Goal: Task Accomplishment & Management: Use online tool/utility

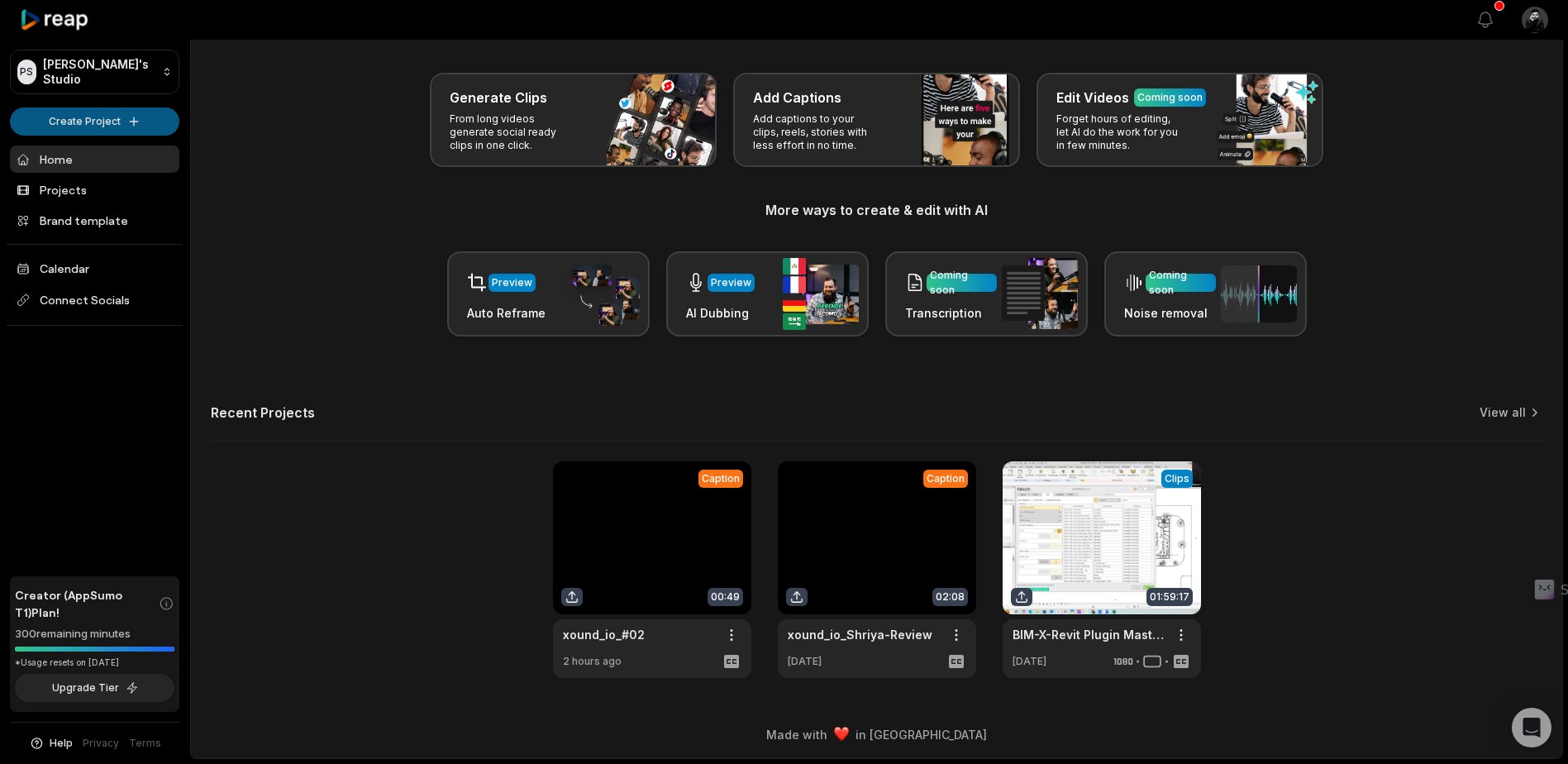
click at [100, 118] on html "PS [PERSON_NAME]'s Studio Create Project Home Projects Brand template Calendar …" at bounding box center [784, 321] width 1568 height 764
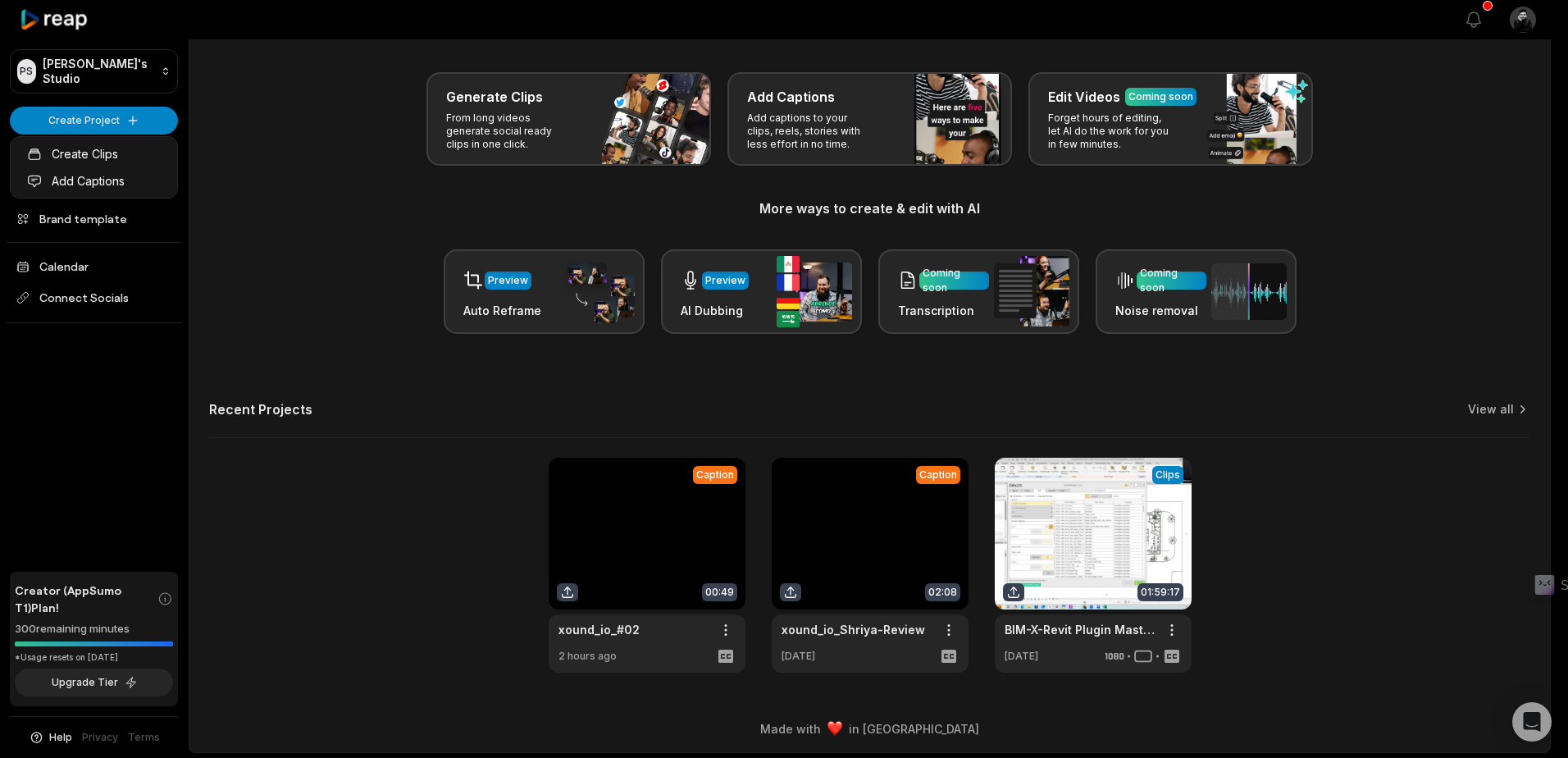
click at [283, 170] on html "PS [PERSON_NAME]'s Studio Create Project Home Projects Brand template Calendar …" at bounding box center [784, 318] width 1568 height 758
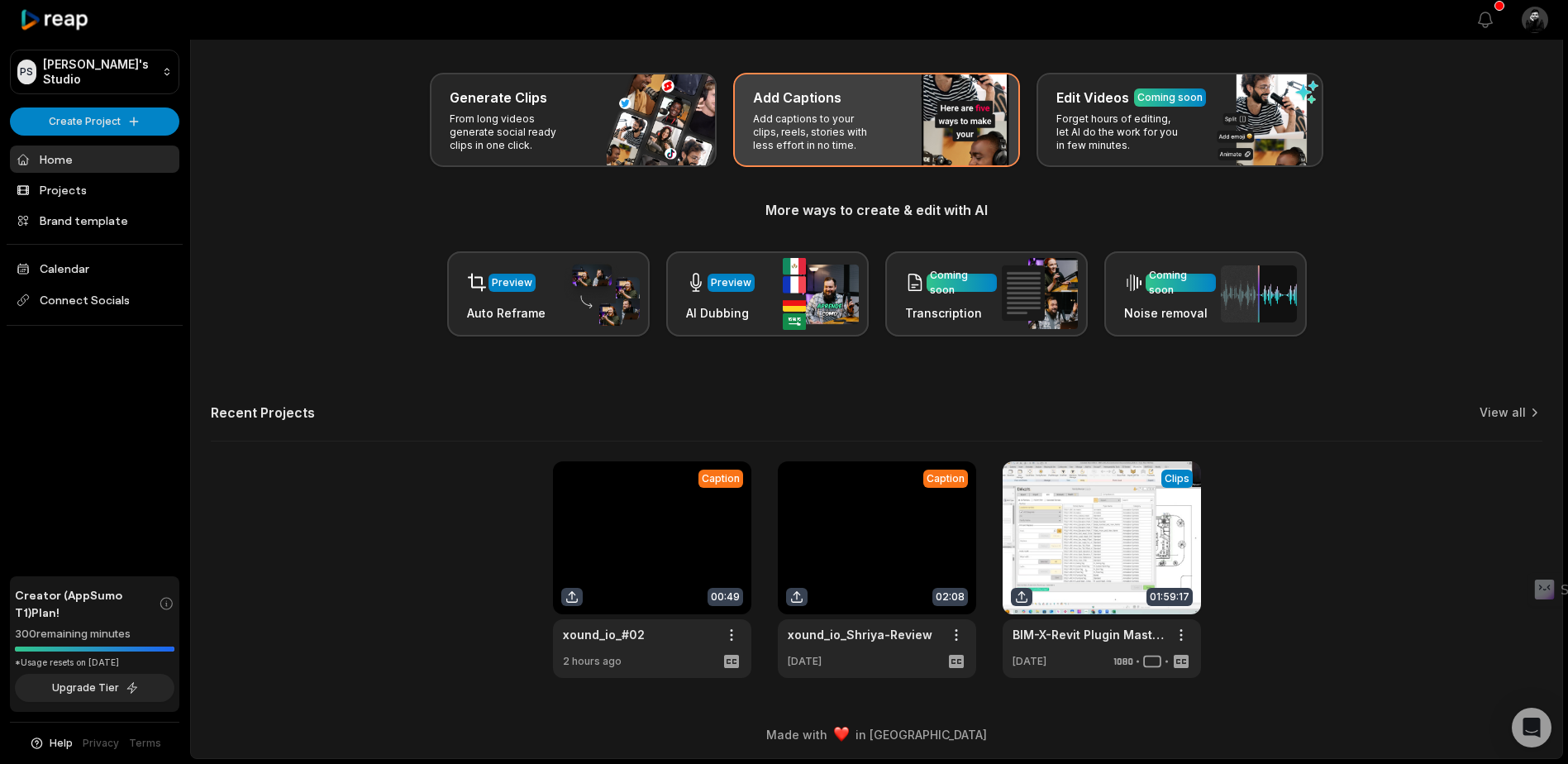
click at [898, 132] on div "Add Captions Add captions to your clips, reels, stories with less effort in no …" at bounding box center [877, 120] width 287 height 94
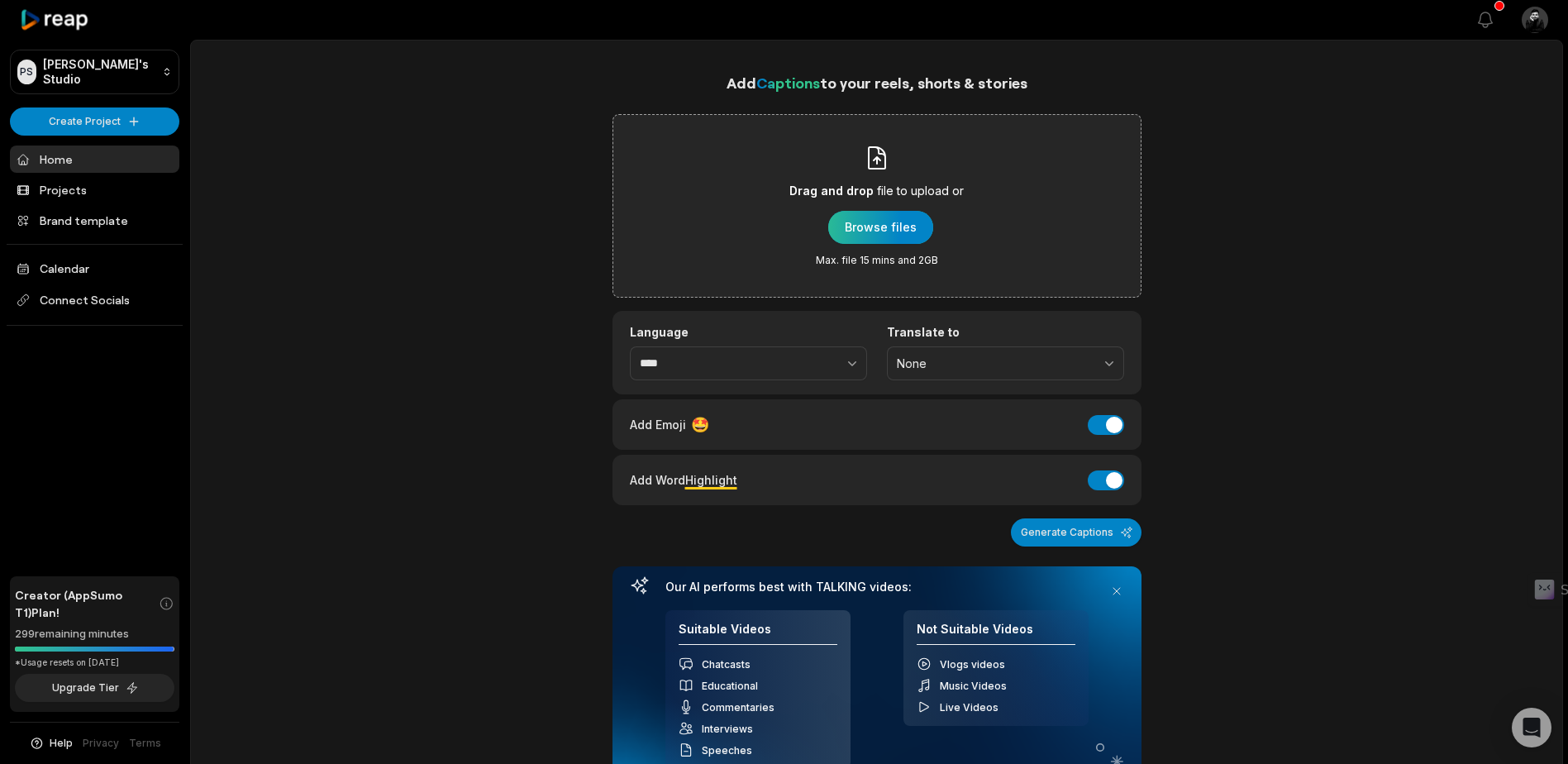
click at [903, 227] on div "button" at bounding box center [880, 227] width 105 height 33
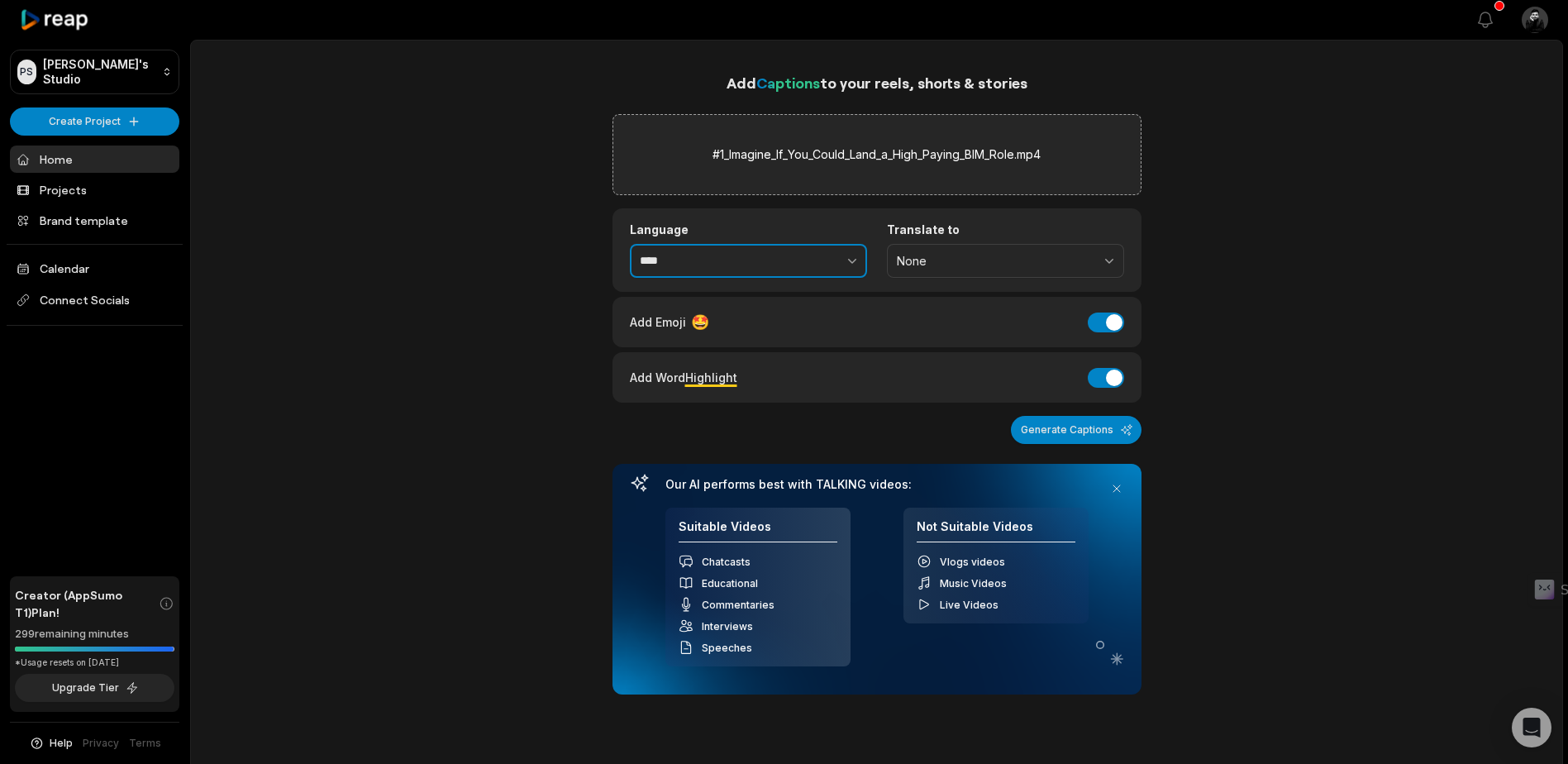
click at [846, 252] on icon "button" at bounding box center [852, 261] width 17 height 17
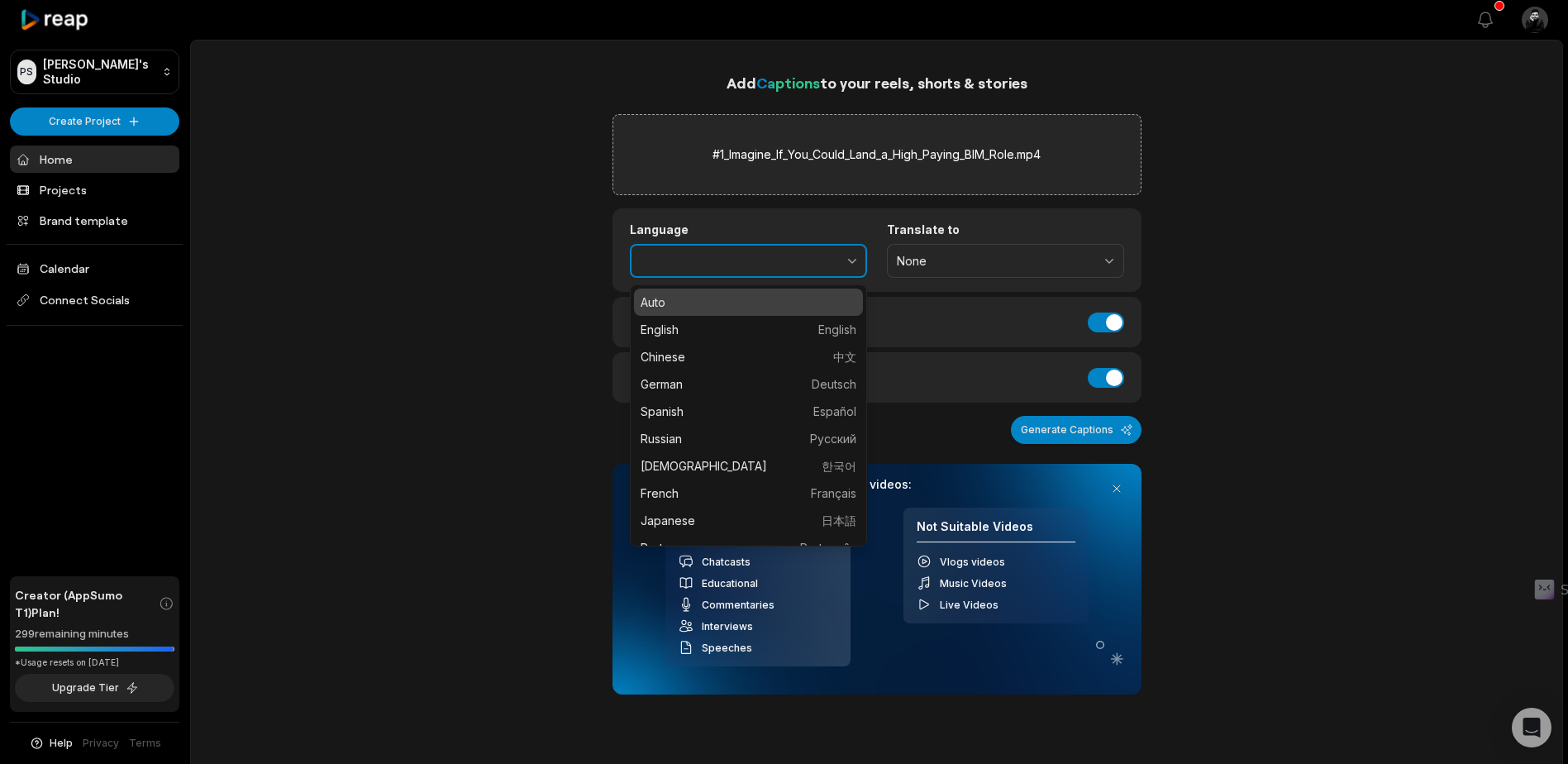
type input "*******"
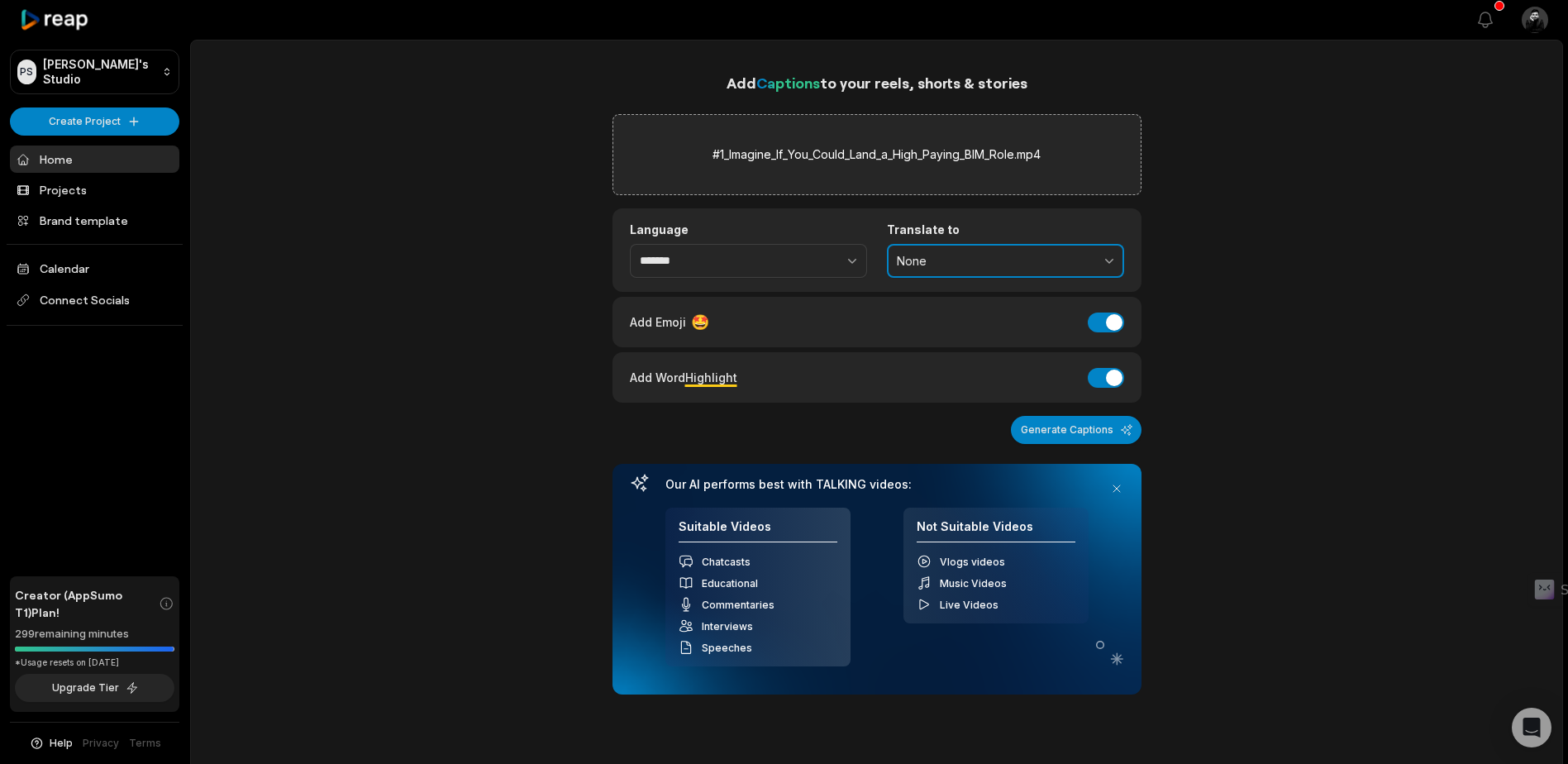
click at [916, 259] on span "None" at bounding box center [994, 261] width 194 height 15
click at [1067, 427] on button "Generate Captions" at bounding box center [1076, 430] width 131 height 28
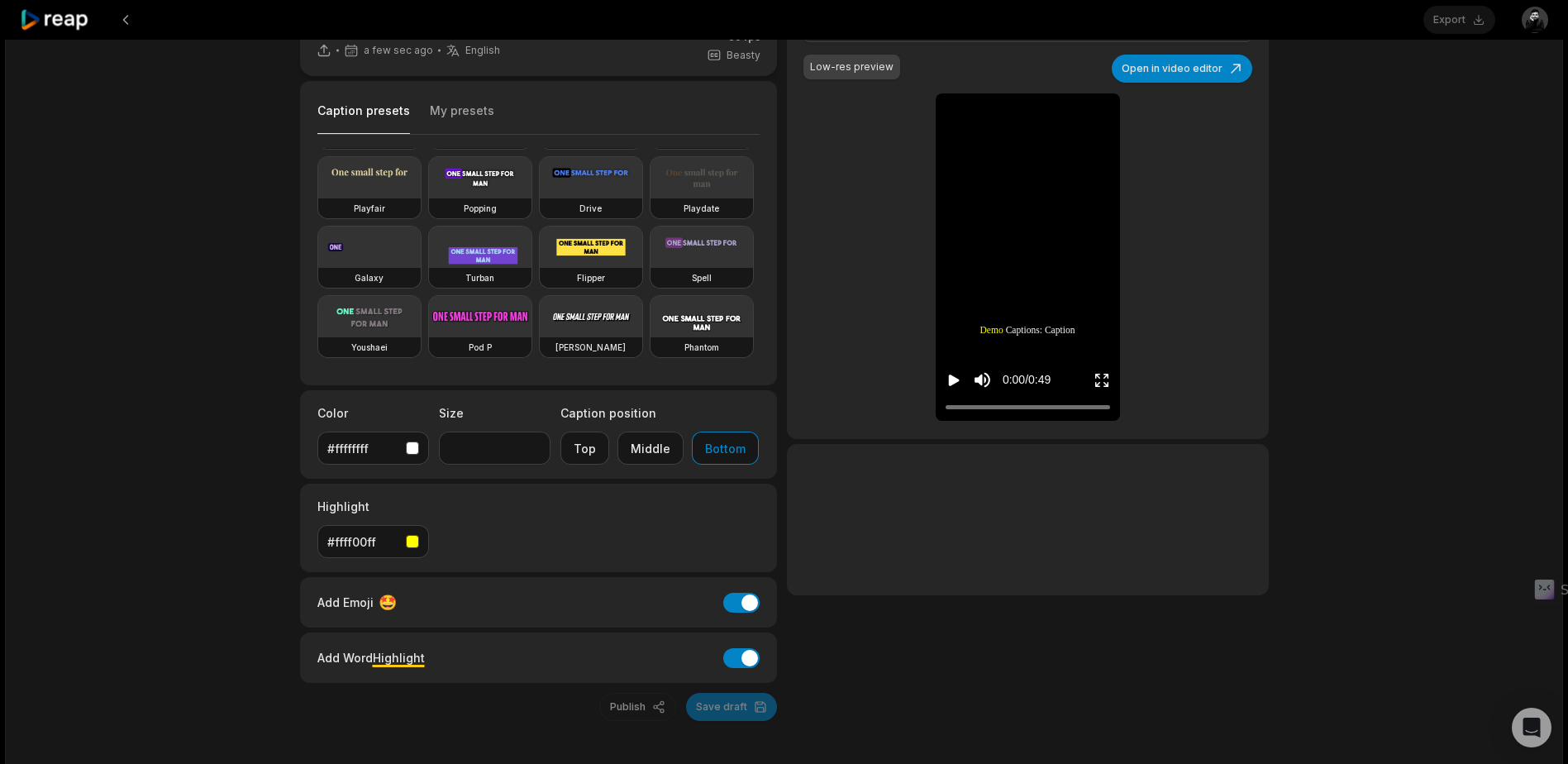
scroll to position [110, 0]
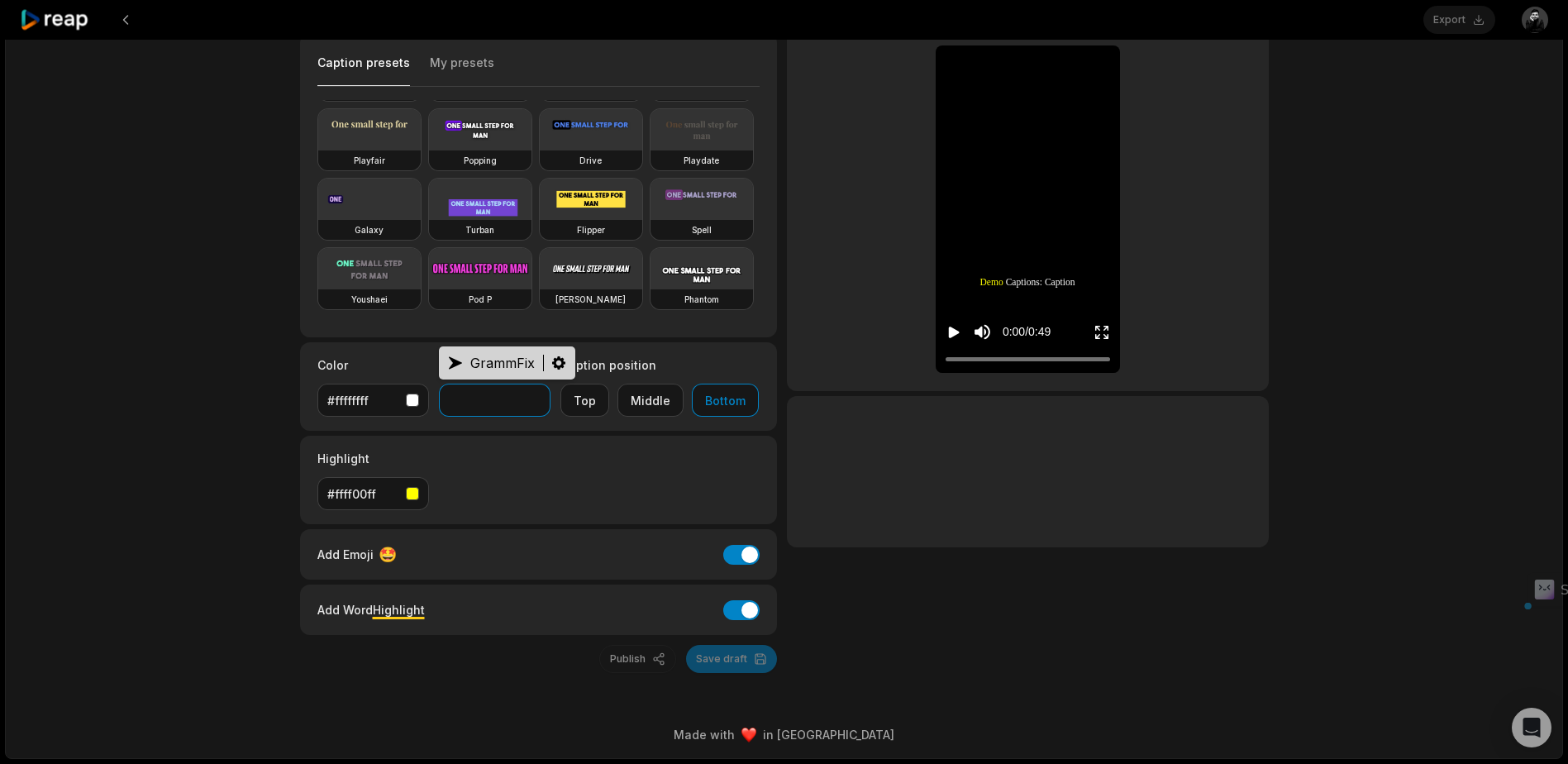
drag, startPoint x: 499, startPoint y: 398, endPoint x: 356, endPoint y: 423, distance: 145.2
click at [356, 423] on div "Color #ffffffff Size ** Caption position Top Middle Bottom" at bounding box center [539, 386] width 478 height 89
type input "*"
click at [406, 493] on div "button" at bounding box center [412, 493] width 13 height 13
type input "**"
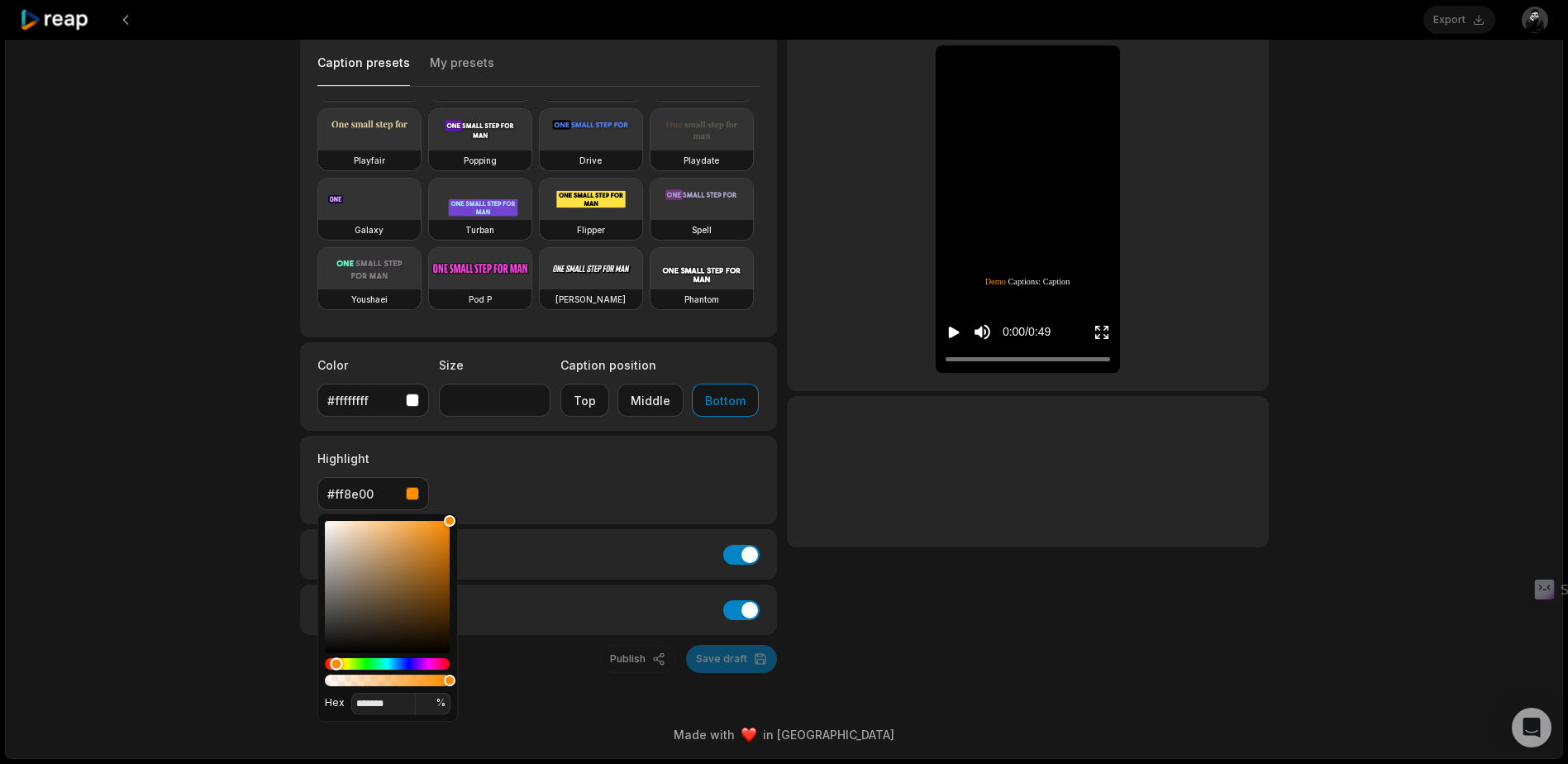
type input "*******"
drag, startPoint x: 344, startPoint y: 664, endPoint x: 334, endPoint y: 668, distance: 10.8
click at [334, 668] on div "Hue" at bounding box center [333, 663] width 13 height 13
click at [549, 474] on div "Highlight #ff6500" at bounding box center [539, 480] width 478 height 89
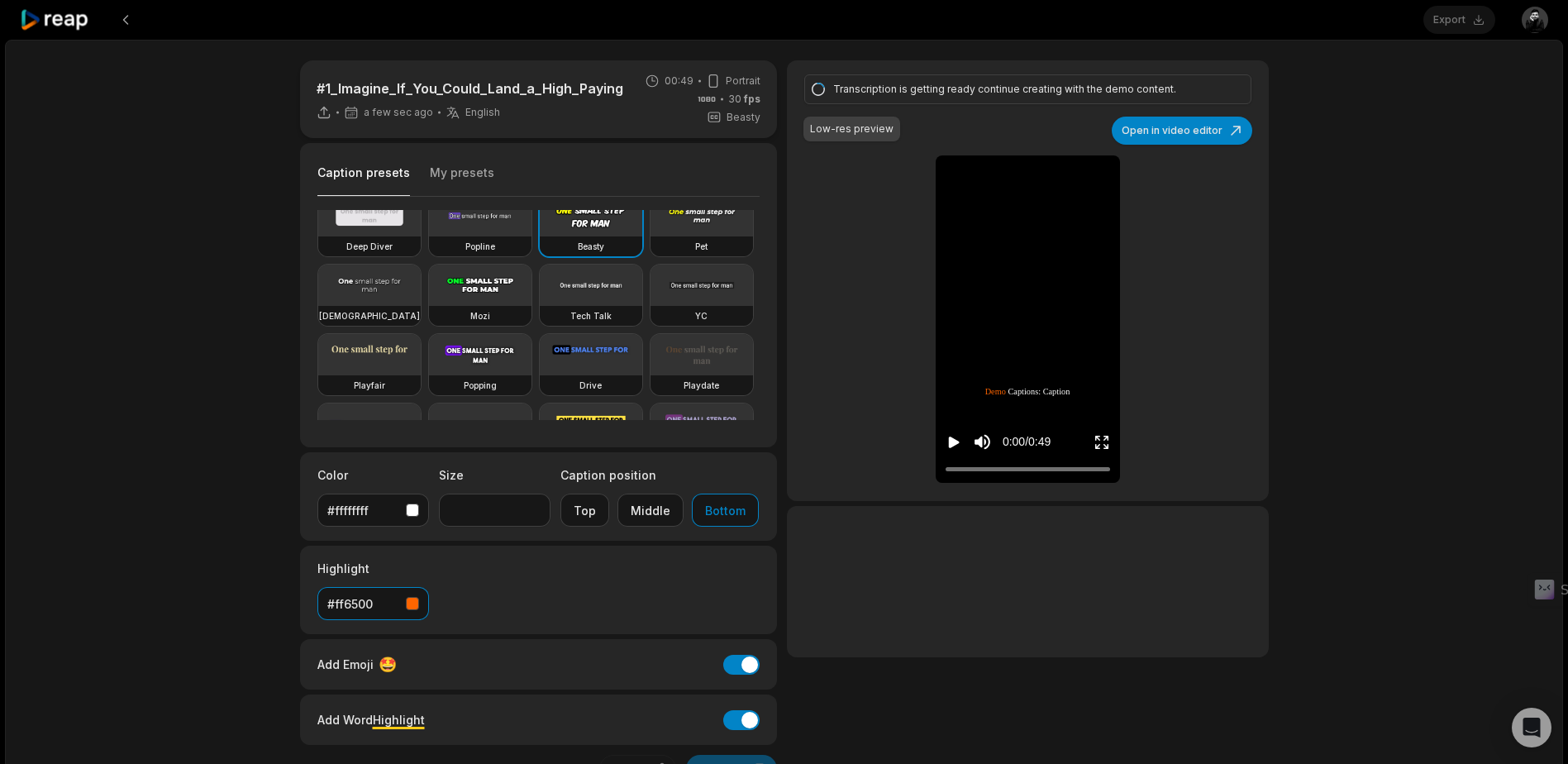
scroll to position [0, 0]
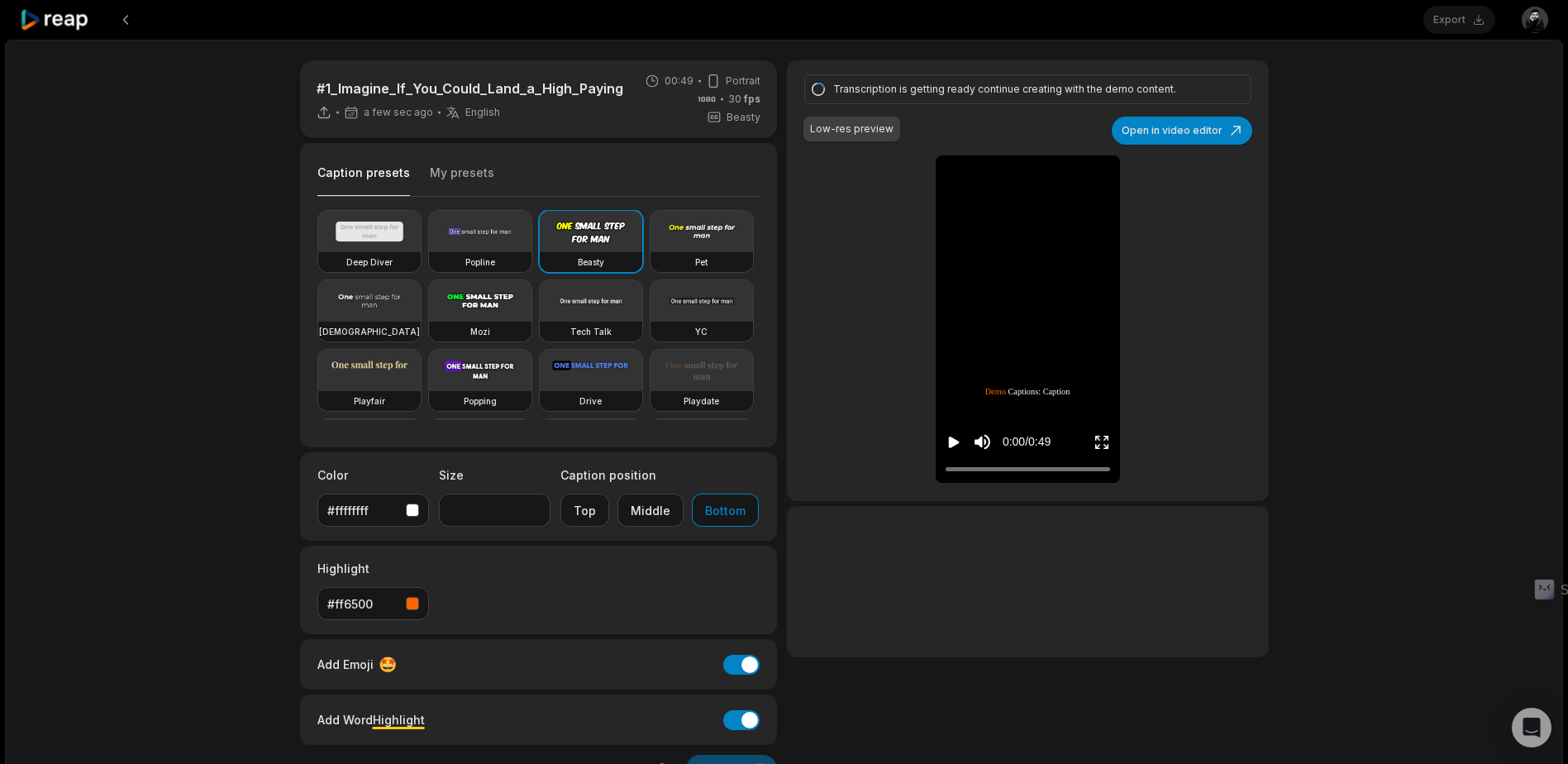
click at [421, 319] on video at bounding box center [370, 300] width 102 height 41
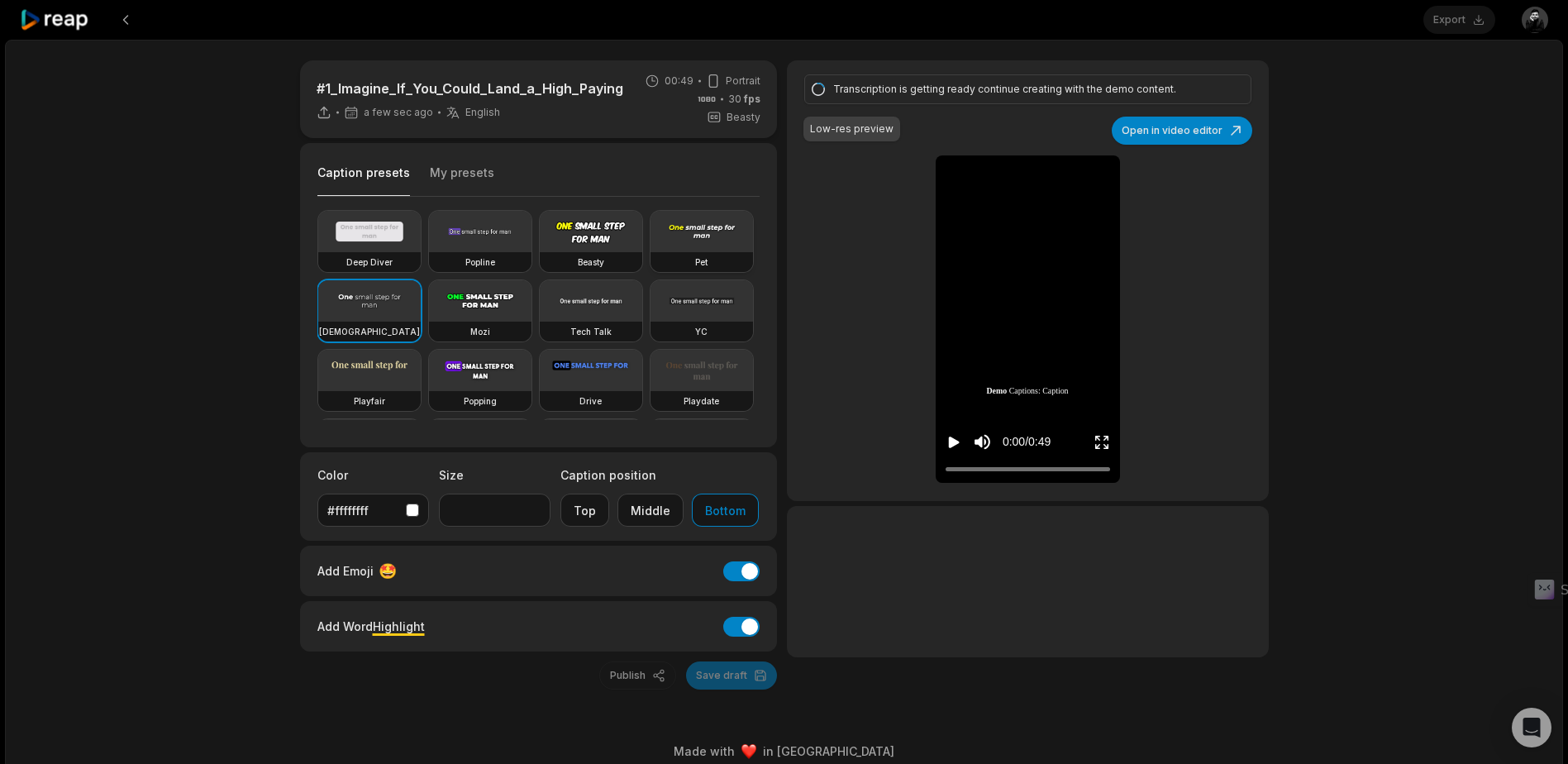
click at [650, 252] on video at bounding box center [701, 231] width 102 height 41
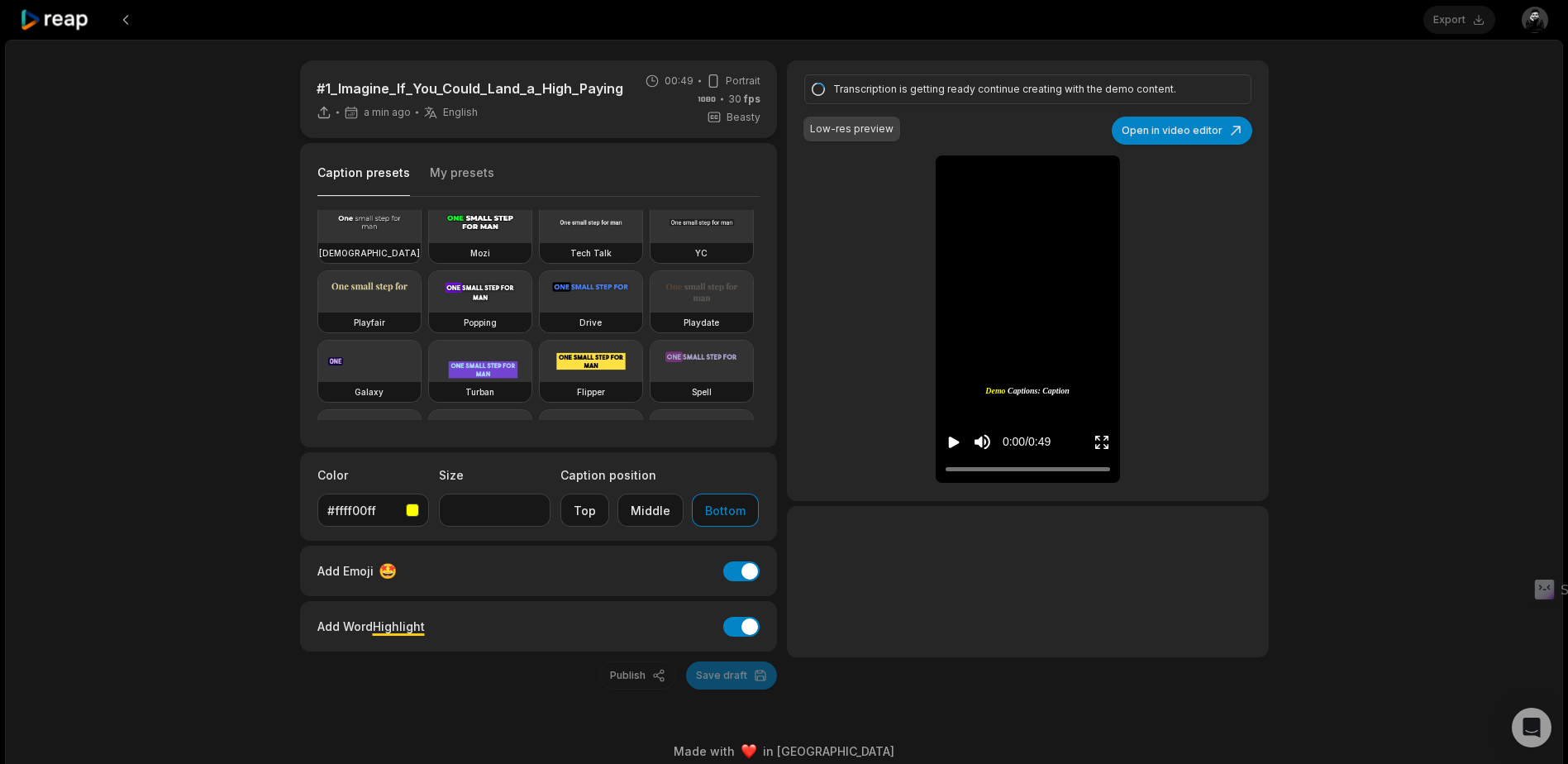
scroll to position [85, 0]
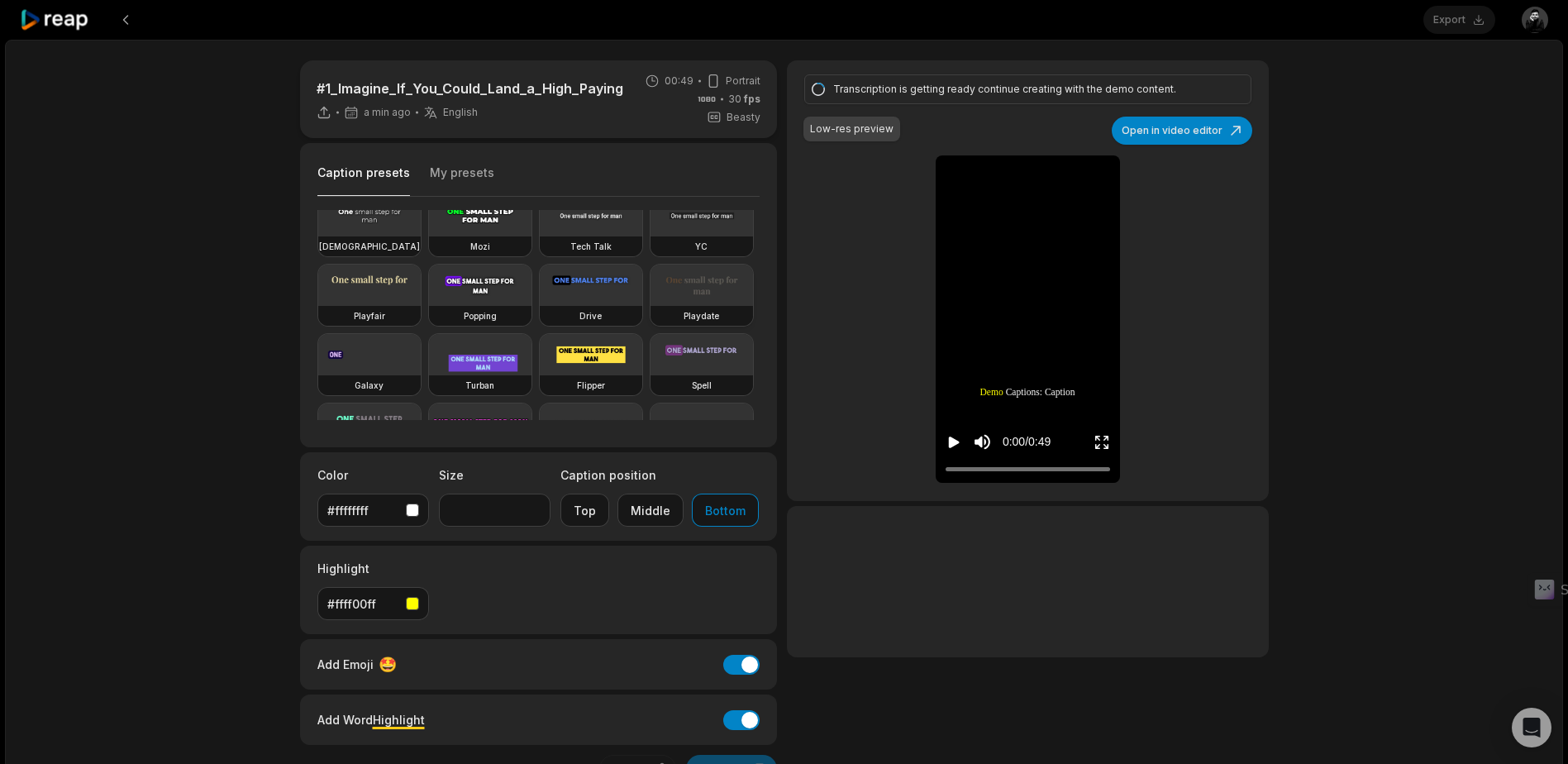
click at [650, 306] on video at bounding box center [701, 285] width 102 height 41
type input "**"
click at [409, 511] on div "button" at bounding box center [412, 510] width 13 height 13
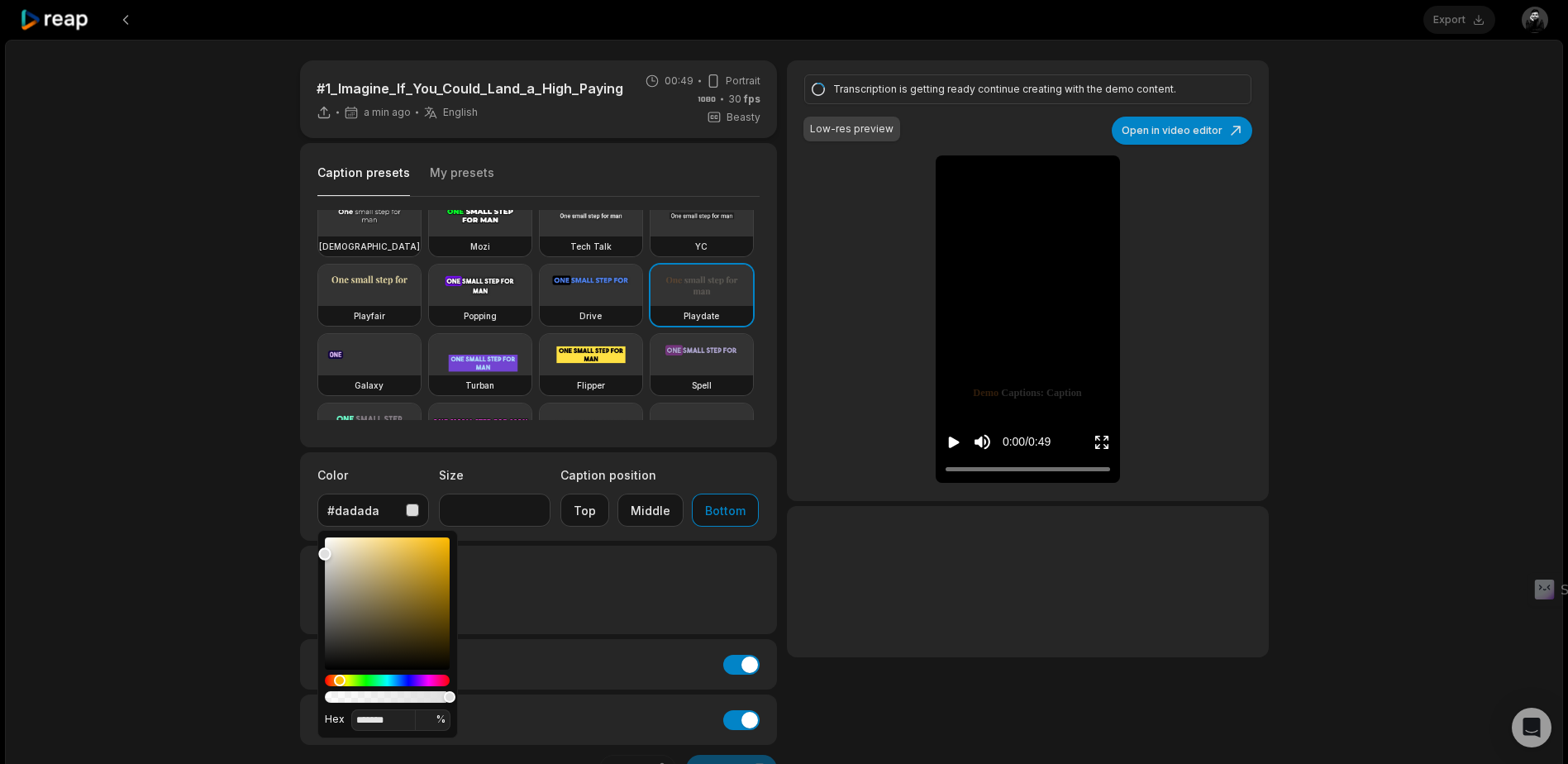
type input "*******"
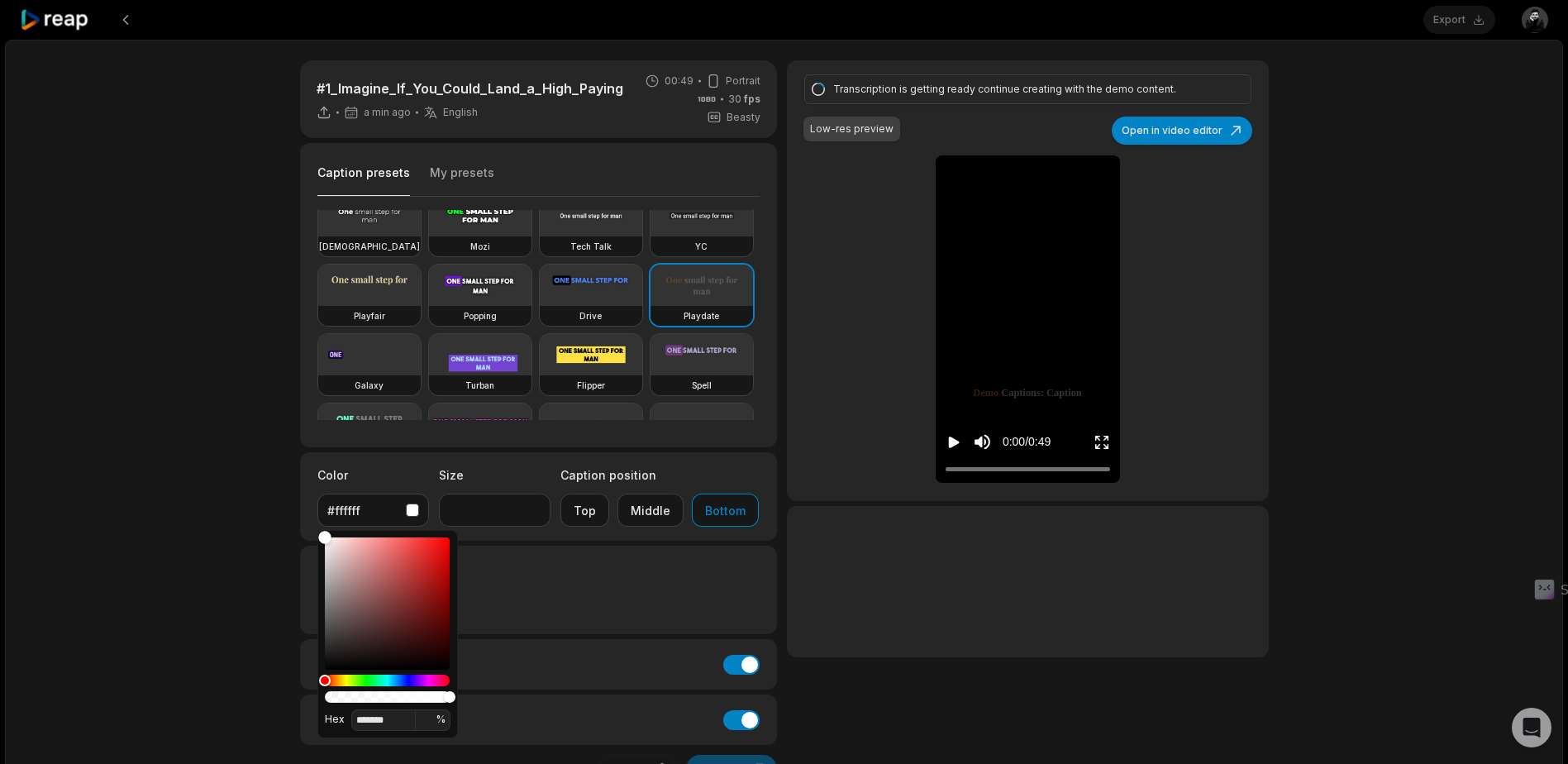
drag, startPoint x: 391, startPoint y: 554, endPoint x: 239, endPoint y: 504, distance: 160.0
click at [239, 504] on body "Export Open user menu #1_Imagine_If_You_Could_Land_a_High_Paying_BIM_Role a min…" at bounding box center [784, 382] width 1568 height 764
click at [544, 545] on div "#1_Imagine_If_You_Could_Land_a_High_Paying_BIM_Role a min ago English en 00:49 …" at bounding box center [539, 421] width 478 height 722
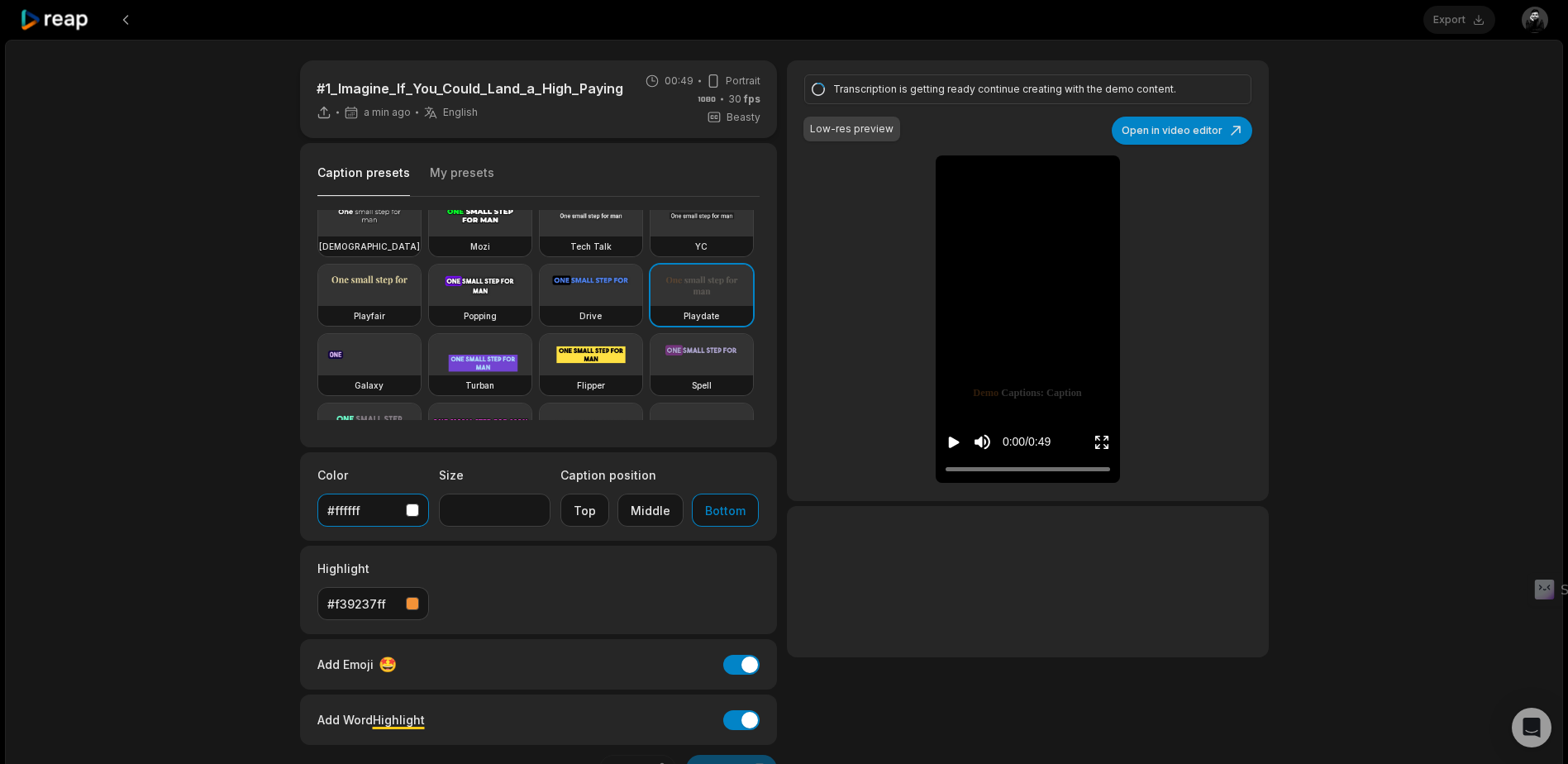
click at [421, 605] on button "#f39237ff" at bounding box center [373, 602] width 111 height 33
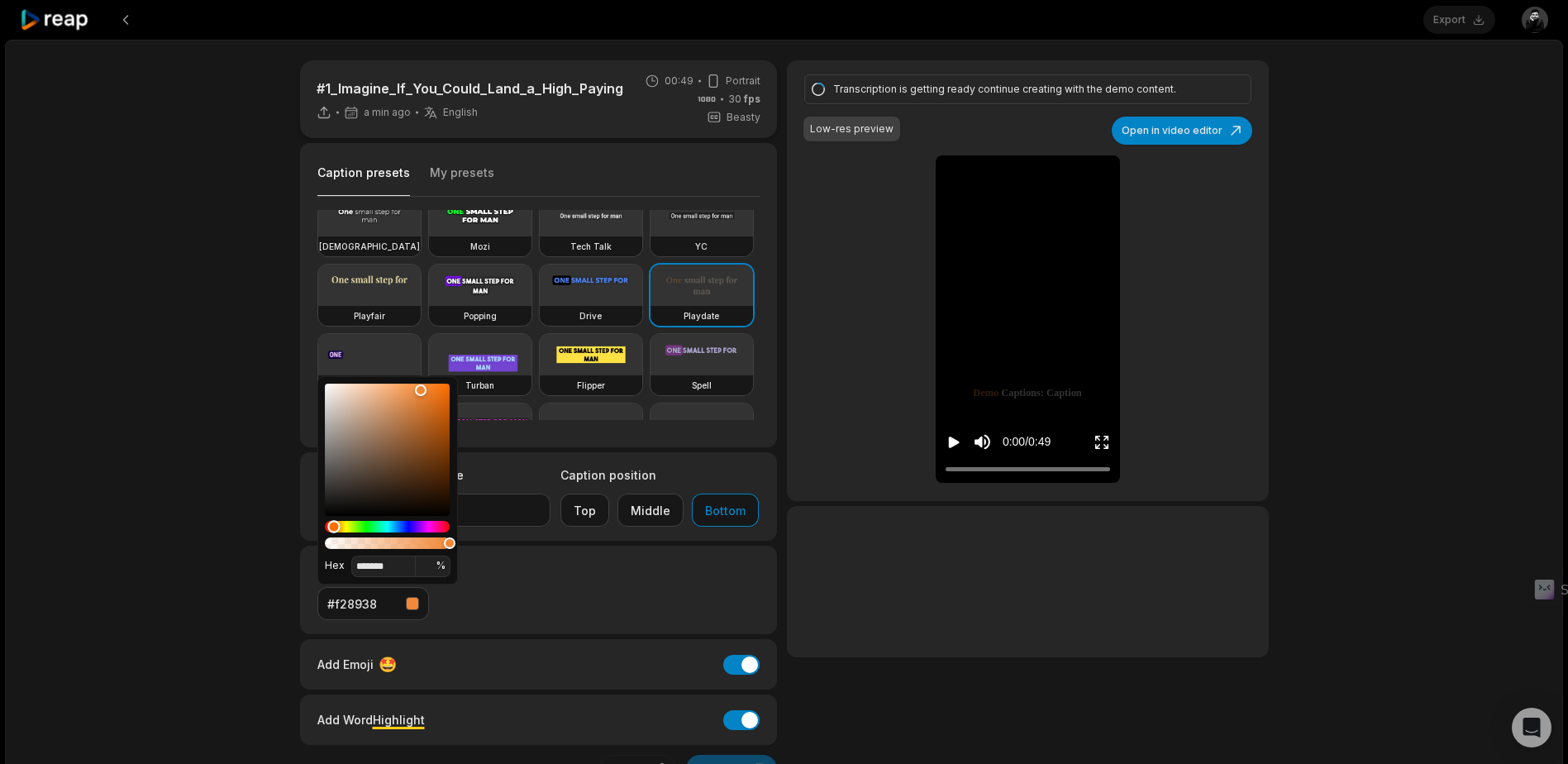
drag, startPoint x: 334, startPoint y: 527, endPoint x: 343, endPoint y: 497, distance: 31.3
click at [331, 526] on div "Hue" at bounding box center [334, 526] width 13 height 13
drag, startPoint x: 439, startPoint y: 400, endPoint x: 455, endPoint y: 373, distance: 31.4
click at [455, 373] on body "Export Open user menu #1_Imagine_If_You_Could_Land_a_High_Paying_BIM_Role a min…" at bounding box center [784, 382] width 1568 height 764
type input "*******"
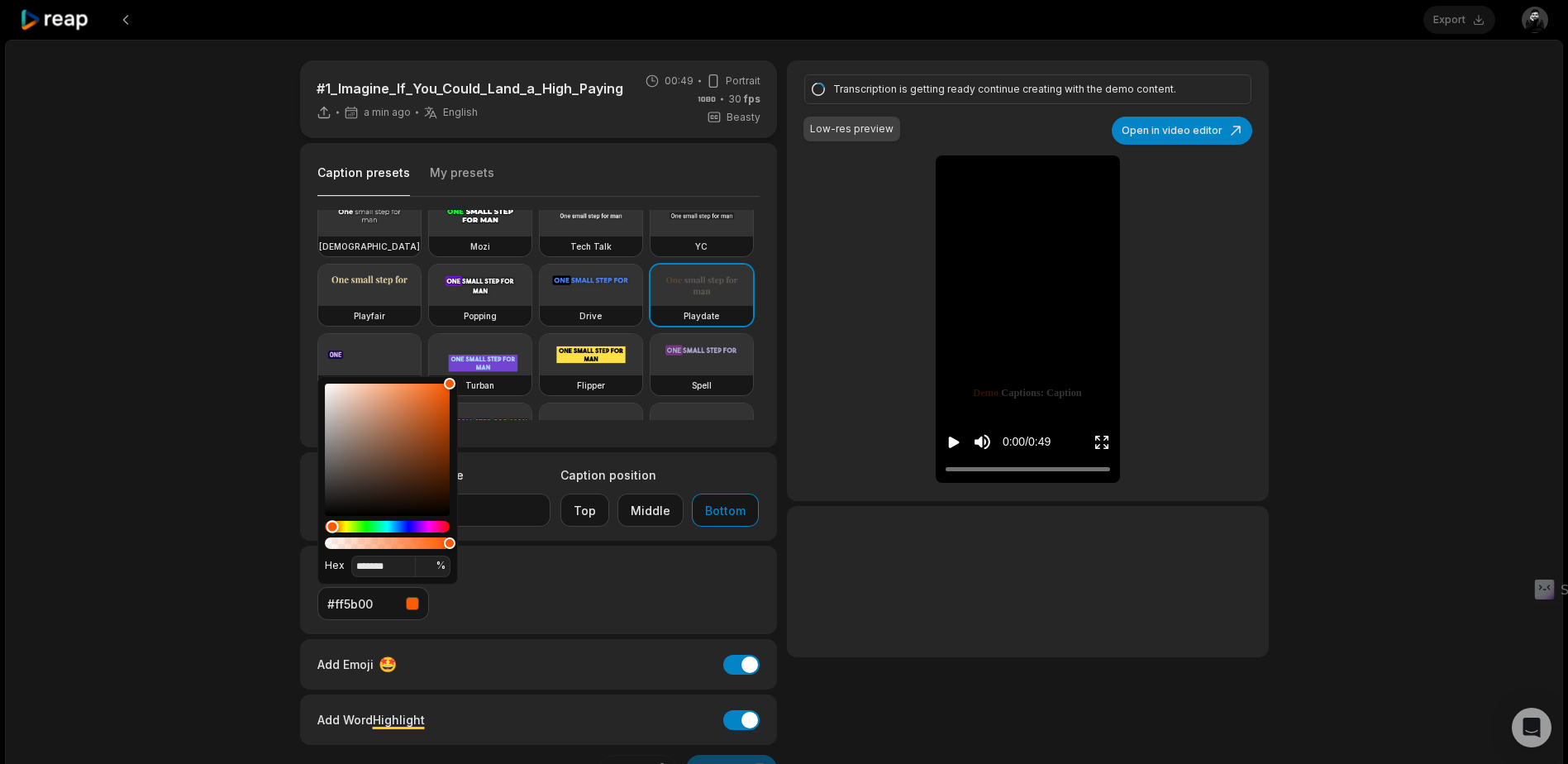
click at [333, 526] on div "Hue" at bounding box center [332, 526] width 13 height 13
click at [715, 403] on div "Deep Diver Popline Beasty Pet Zen Mozi Tech Talk [PERSON_NAME] Popping Drive Pl…" at bounding box center [539, 315] width 443 height 210
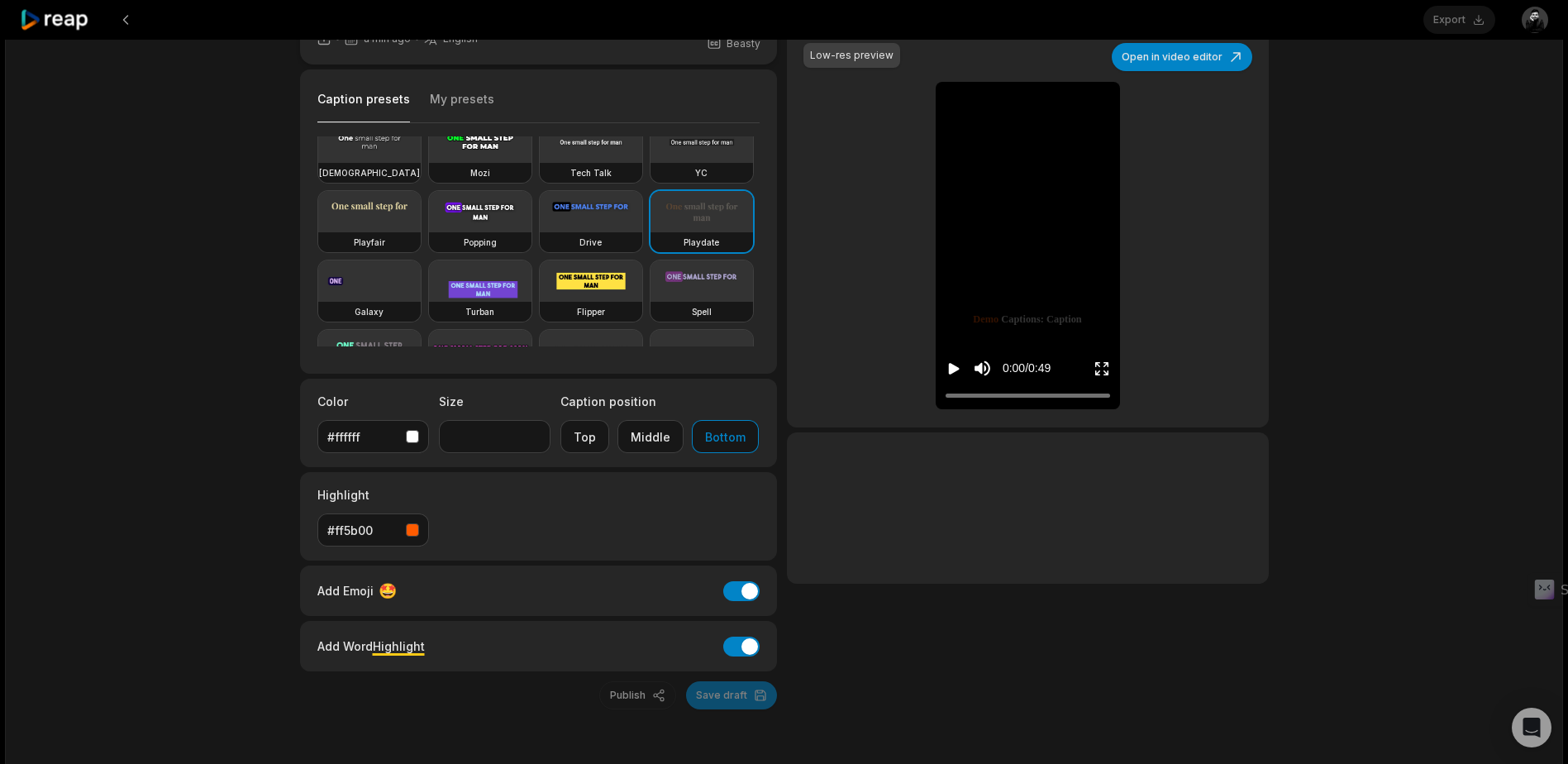
scroll to position [110, 0]
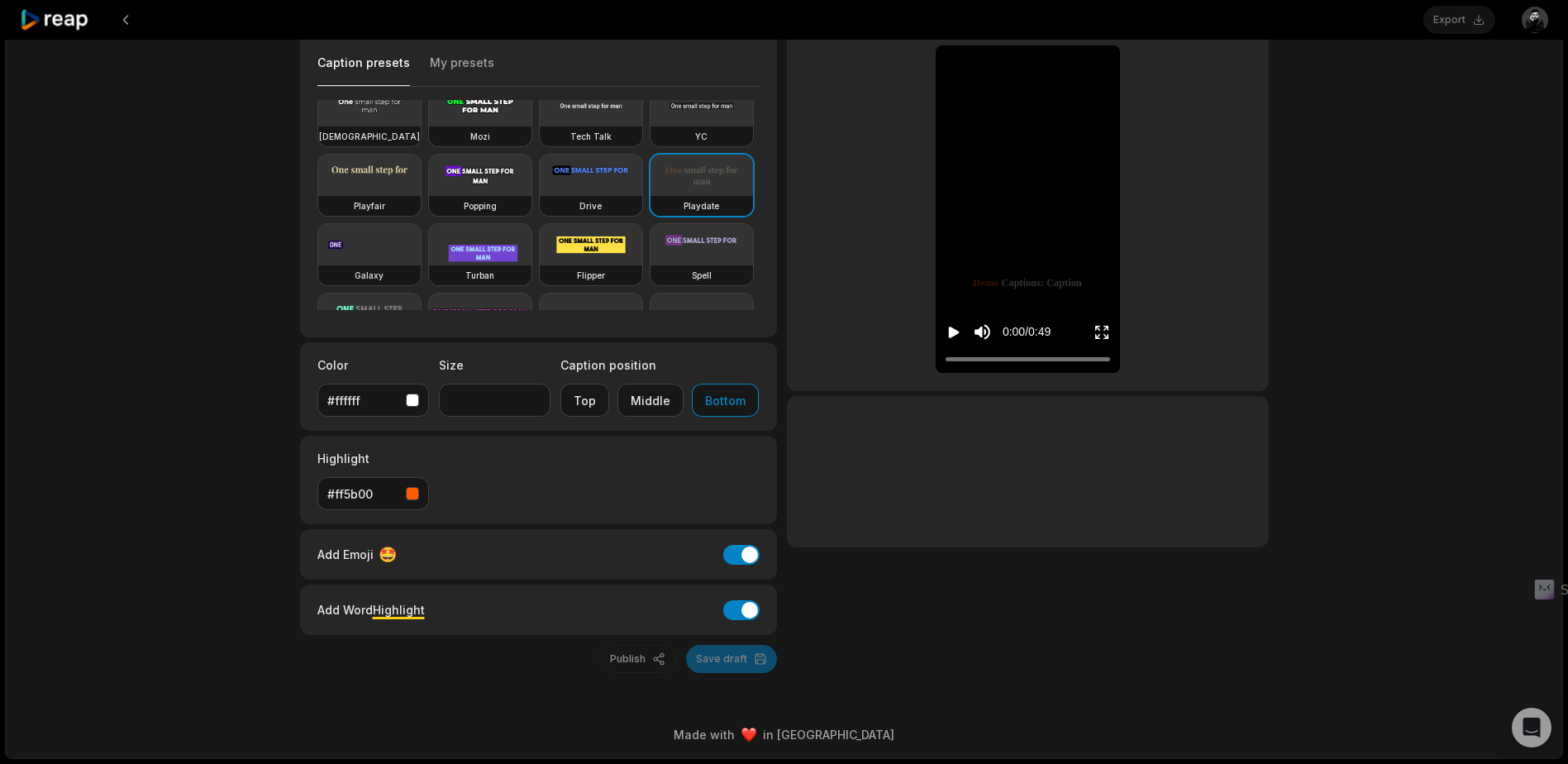
click at [956, 329] on icon "Play video" at bounding box center [955, 333] width 17 height 17
click at [956, 329] on icon "Pause video" at bounding box center [956, 333] width 3 height 12
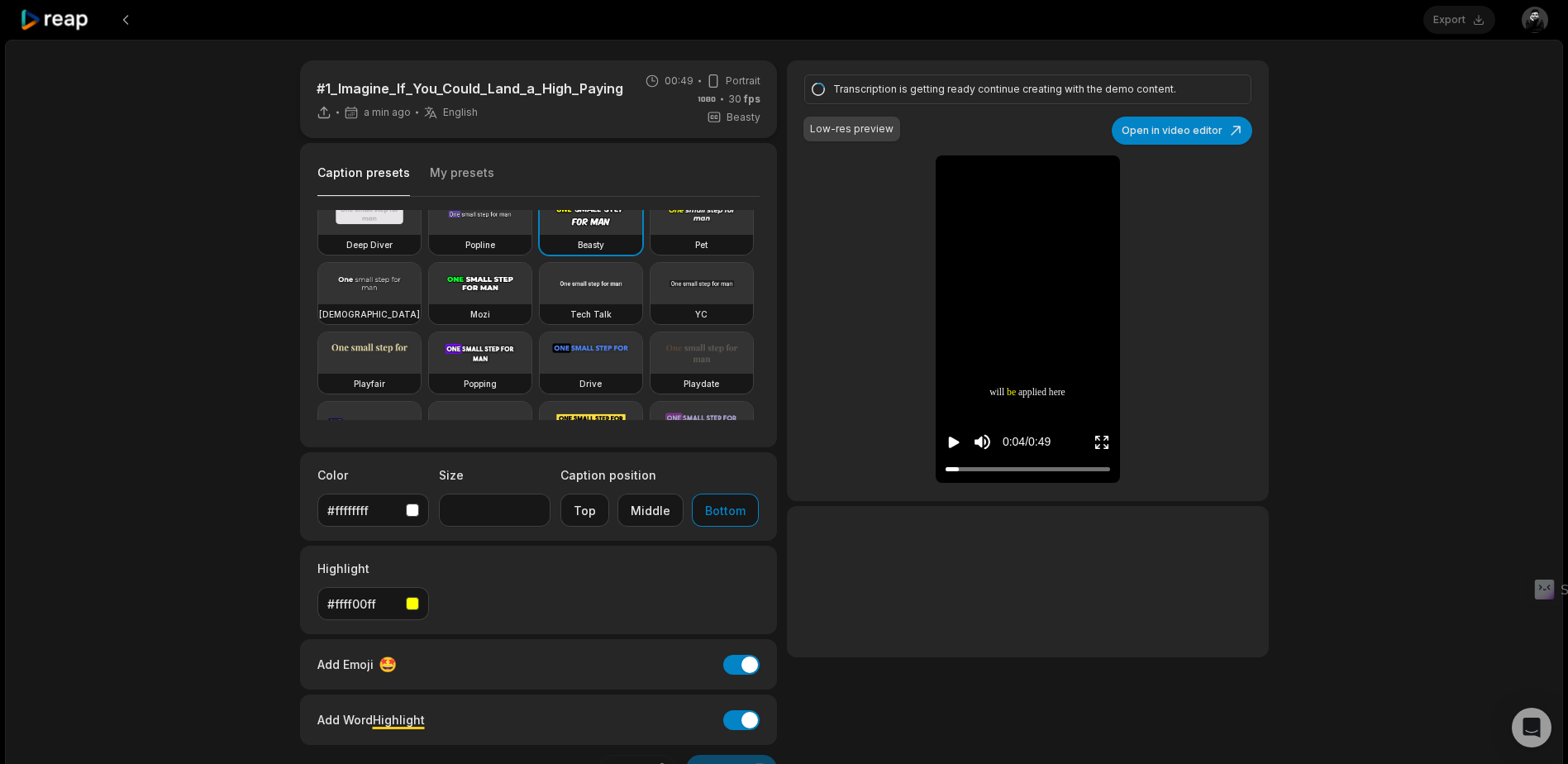
scroll to position [0, 0]
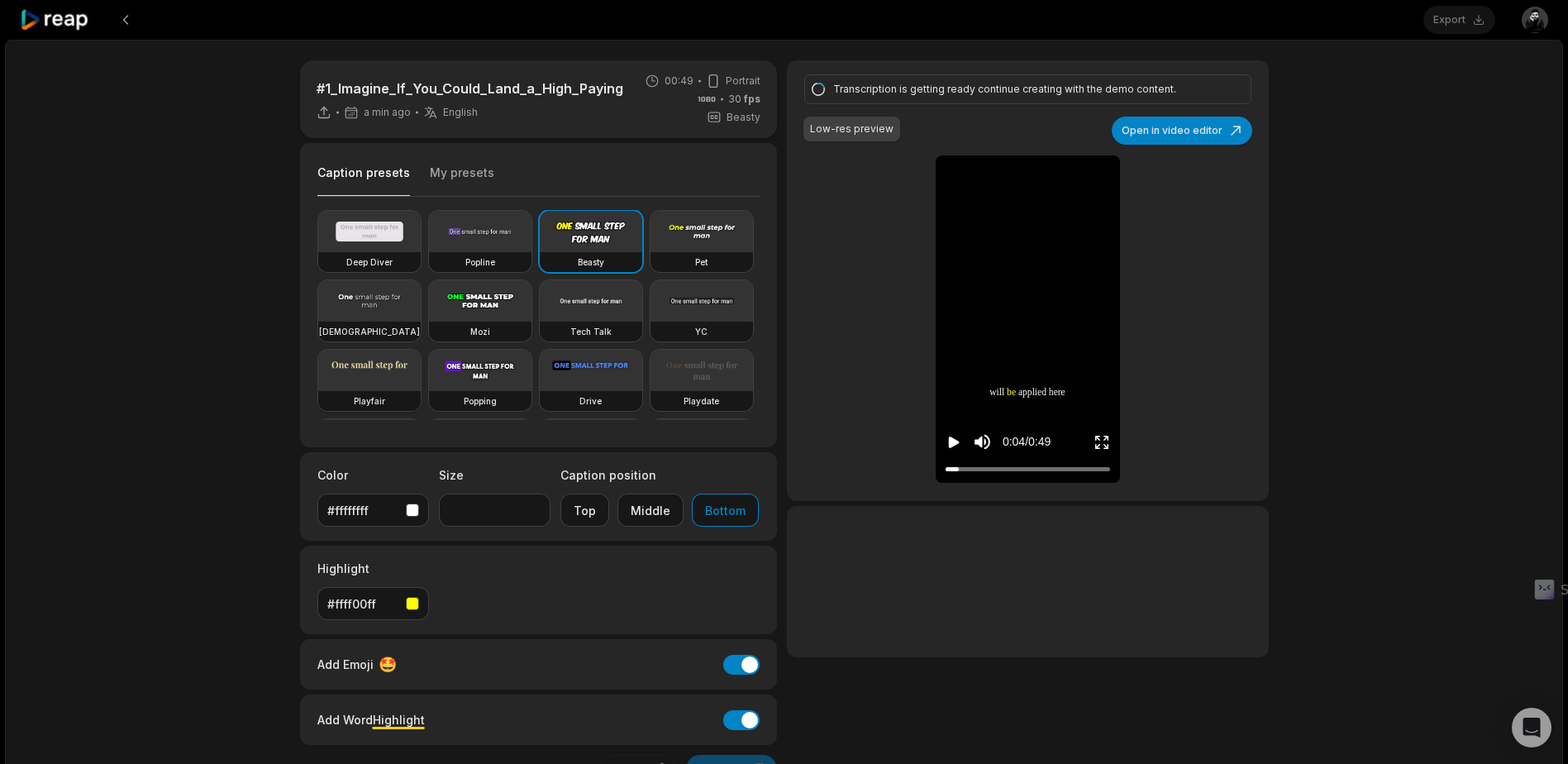
click at [421, 374] on video at bounding box center [370, 369] width 102 height 41
click at [421, 297] on video at bounding box center [370, 300] width 102 height 41
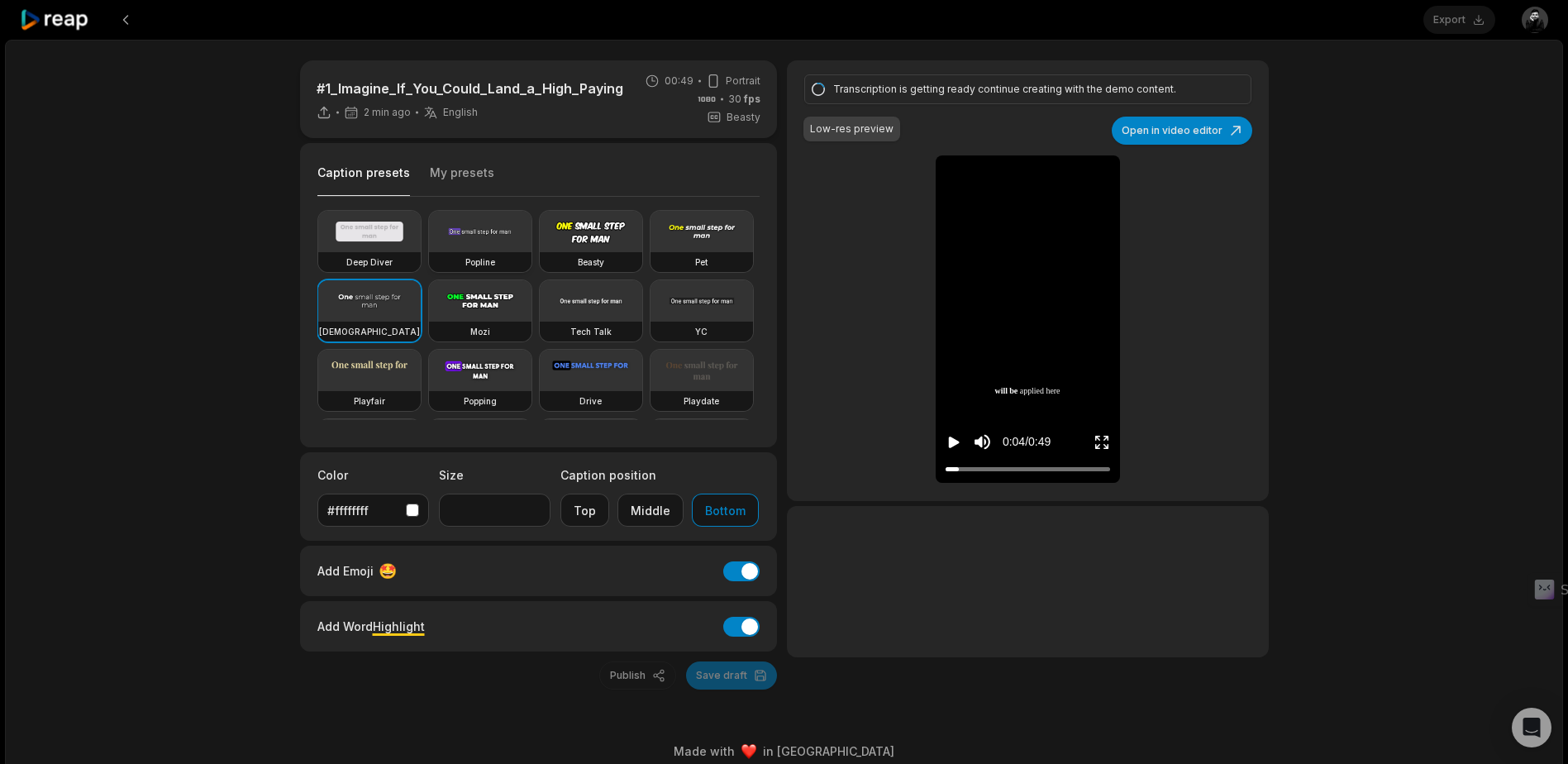
click at [525, 233] on video at bounding box center [480, 231] width 102 height 41
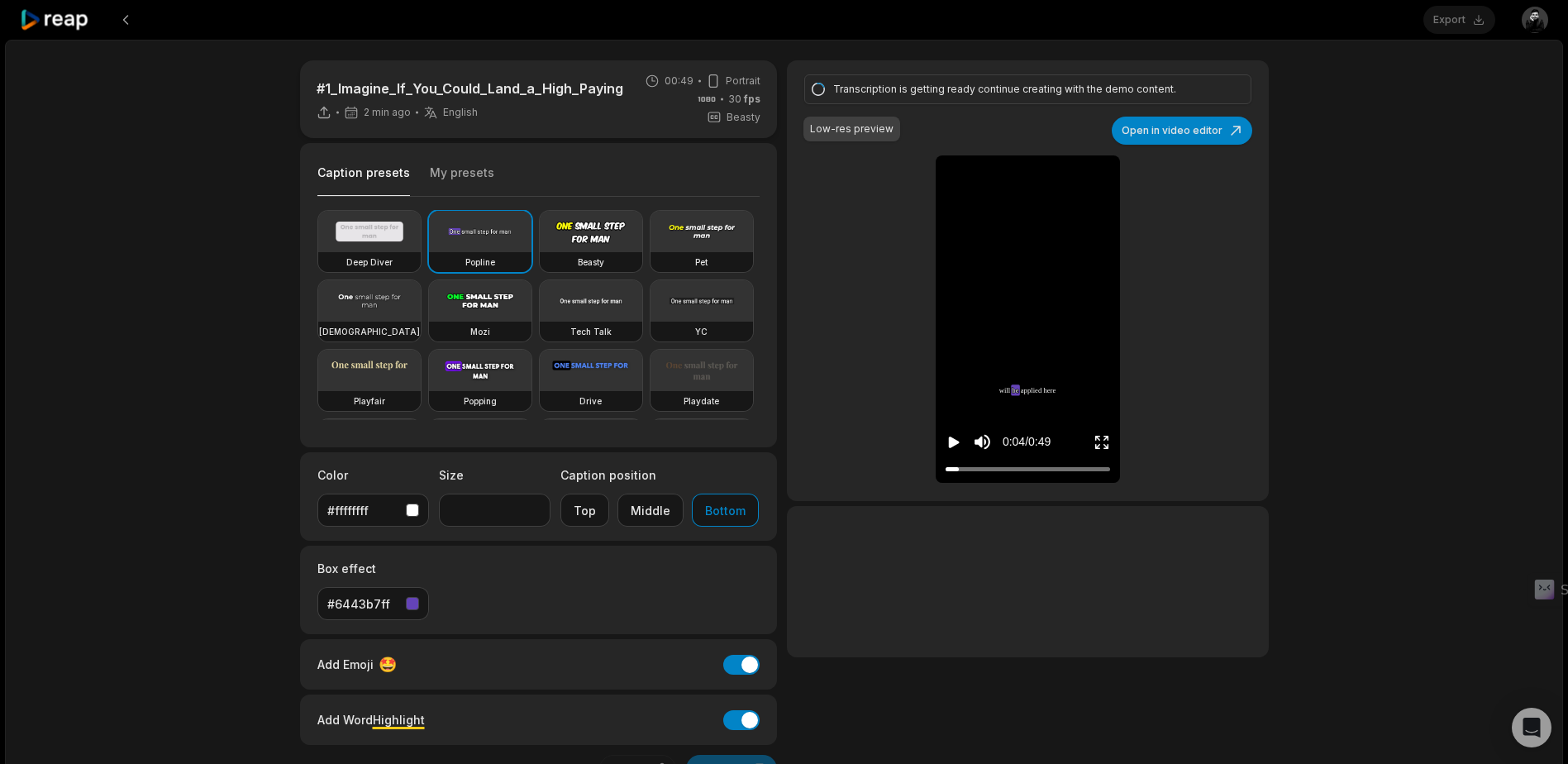
click at [947, 438] on icon "Play video" at bounding box center [955, 442] width 17 height 17
click at [948, 439] on icon "Pause video" at bounding box center [955, 442] width 17 height 17
click at [650, 252] on video at bounding box center [701, 231] width 102 height 41
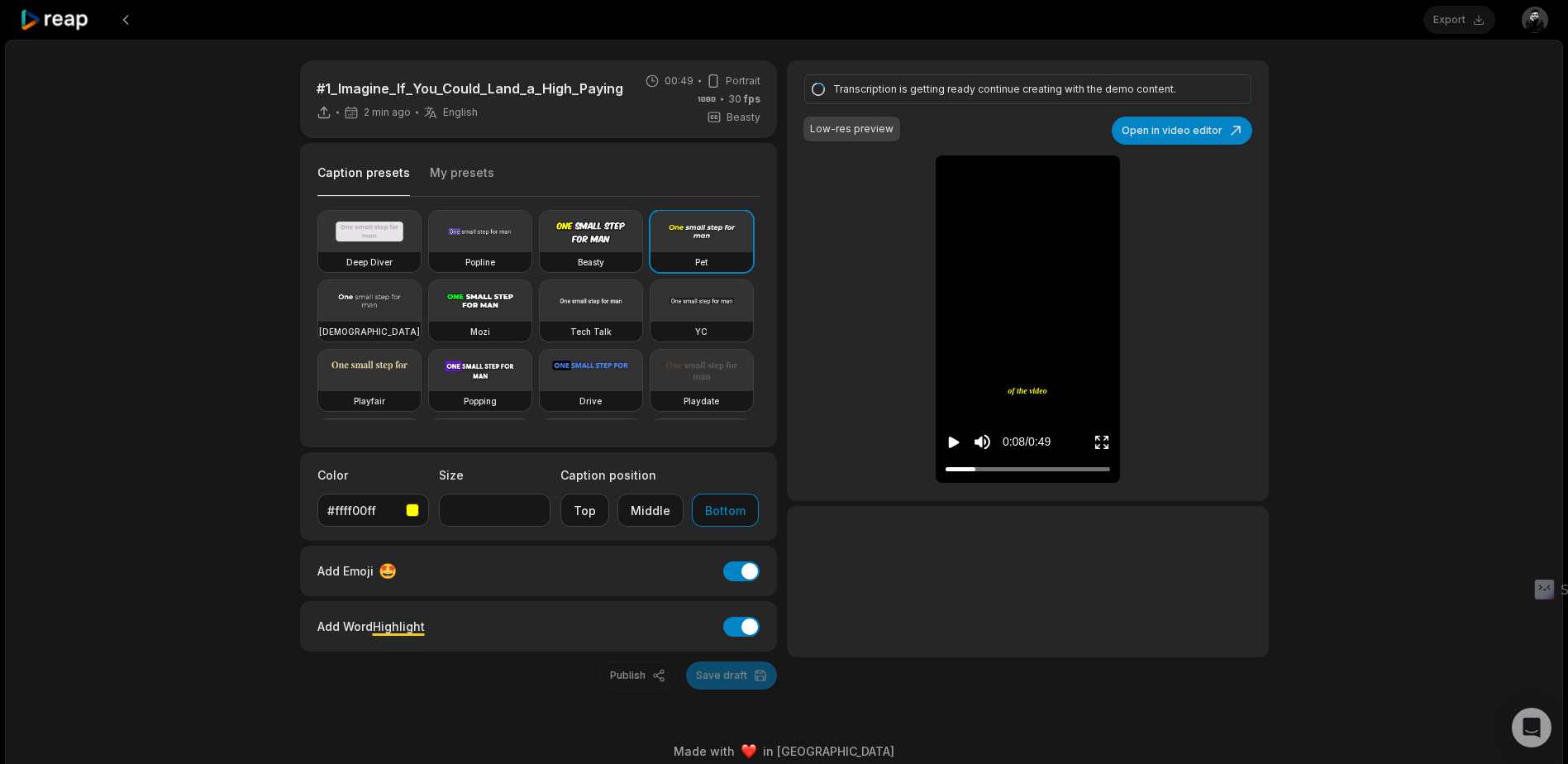
click at [531, 312] on video at bounding box center [480, 300] width 102 height 41
click at [531, 297] on video at bounding box center [480, 300] width 102 height 41
click at [421, 369] on video at bounding box center [370, 369] width 102 height 41
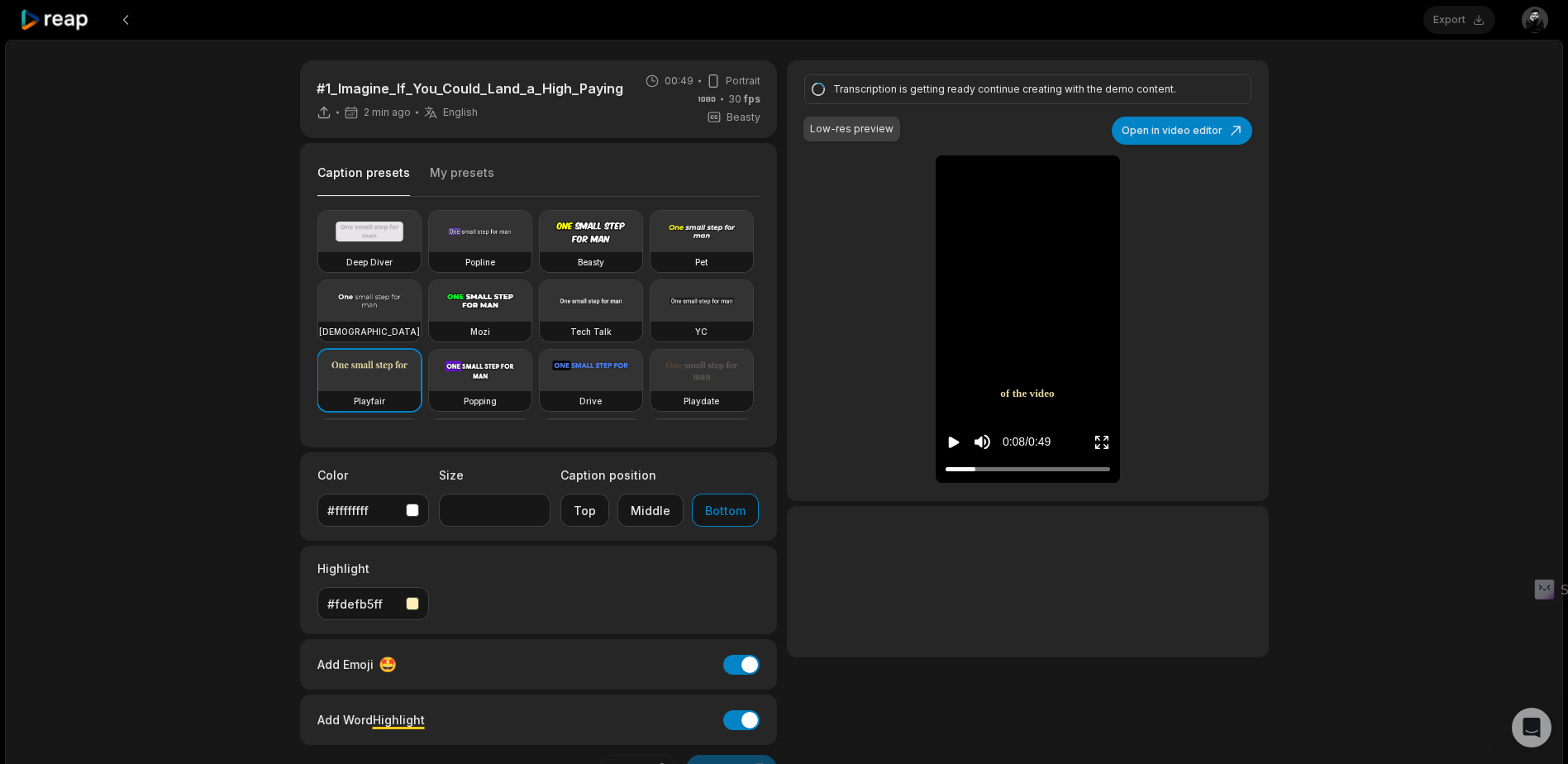
click at [650, 322] on video at bounding box center [701, 300] width 102 height 41
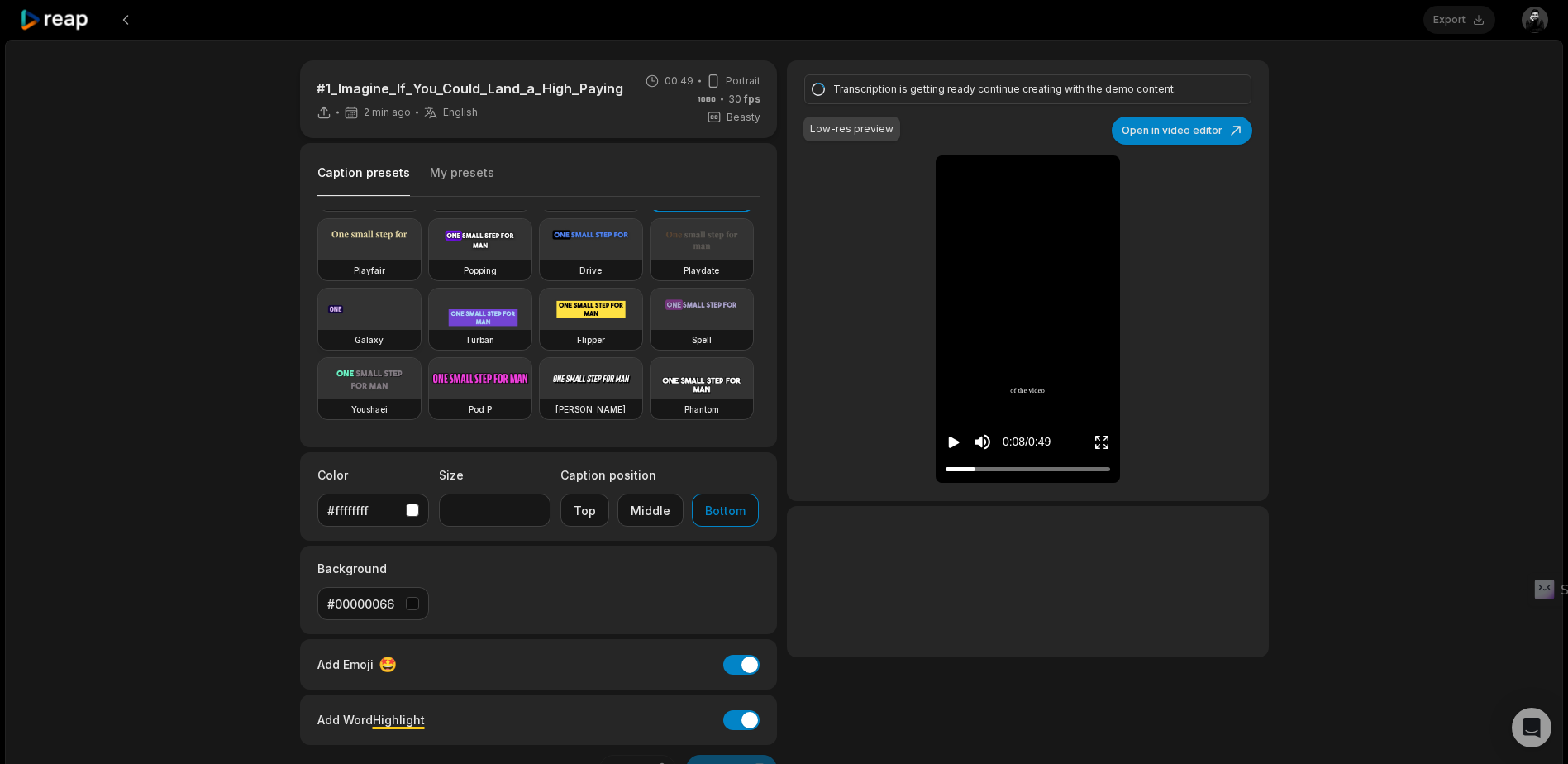
click at [387, 288] on video at bounding box center [370, 308] width 102 height 41
click at [412, 288] on video at bounding box center [370, 308] width 102 height 41
click at [421, 358] on video at bounding box center [370, 378] width 102 height 41
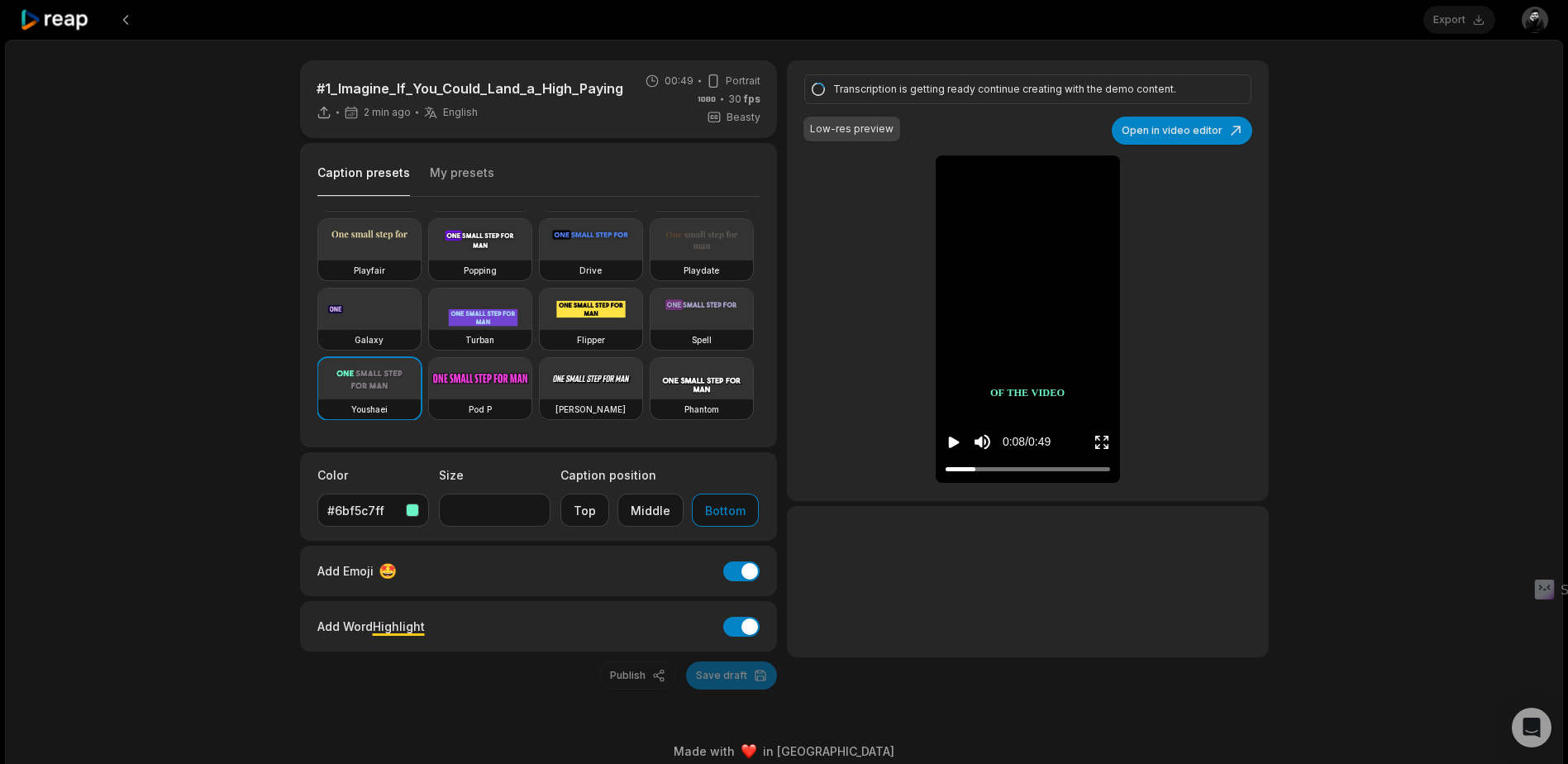
click at [540, 388] on video at bounding box center [591, 378] width 102 height 41
click at [532, 387] on div "Deep Diver Popline Beasty Pet Zen Mozi Tech Talk [PERSON_NAME] Popping Drive Pl…" at bounding box center [539, 315] width 443 height 210
click at [650, 384] on video at bounding box center [701, 378] width 102 height 41
click at [953, 439] on icon "Play video" at bounding box center [954, 442] width 11 height 12
click at [951, 437] on icon "Pause video" at bounding box center [950, 442] width 3 height 12
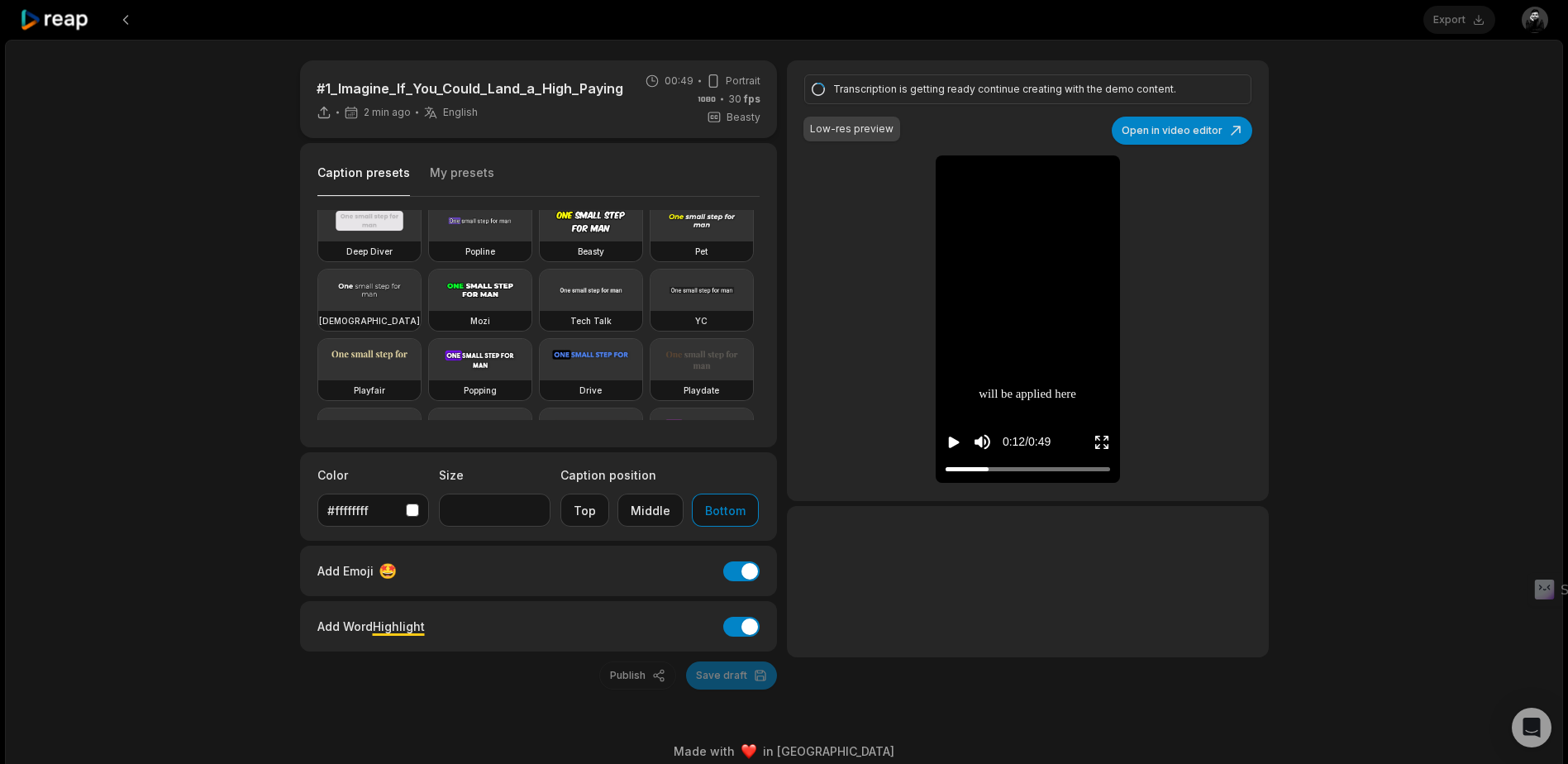
scroll to position [0, 0]
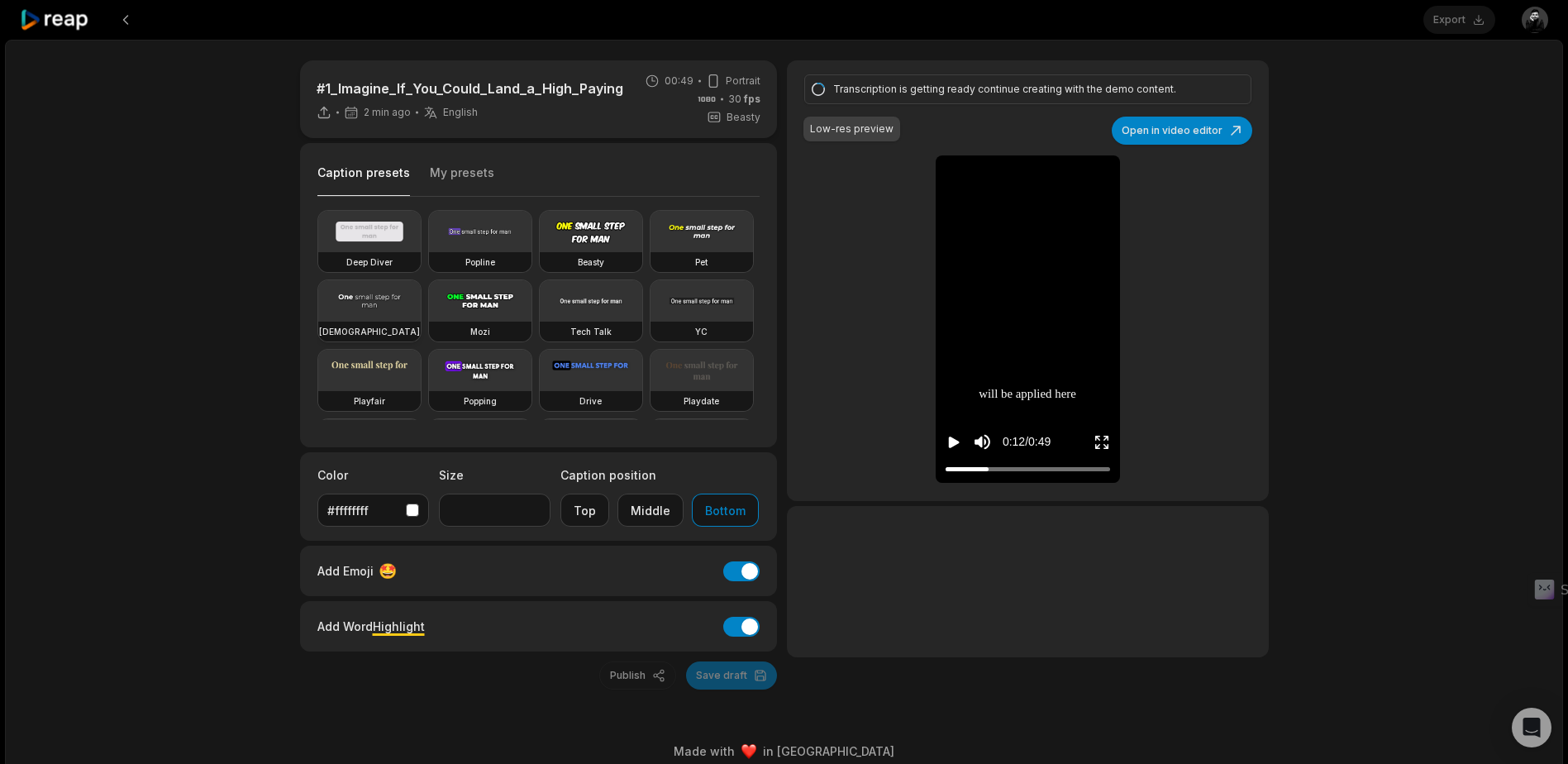
click at [421, 307] on video at bounding box center [370, 300] width 102 height 41
click at [946, 436] on icon "Play video" at bounding box center [955, 442] width 17 height 17
click at [946, 436] on icon "Pause video" at bounding box center [955, 442] width 17 height 17
click at [624, 235] on video at bounding box center [591, 231] width 102 height 41
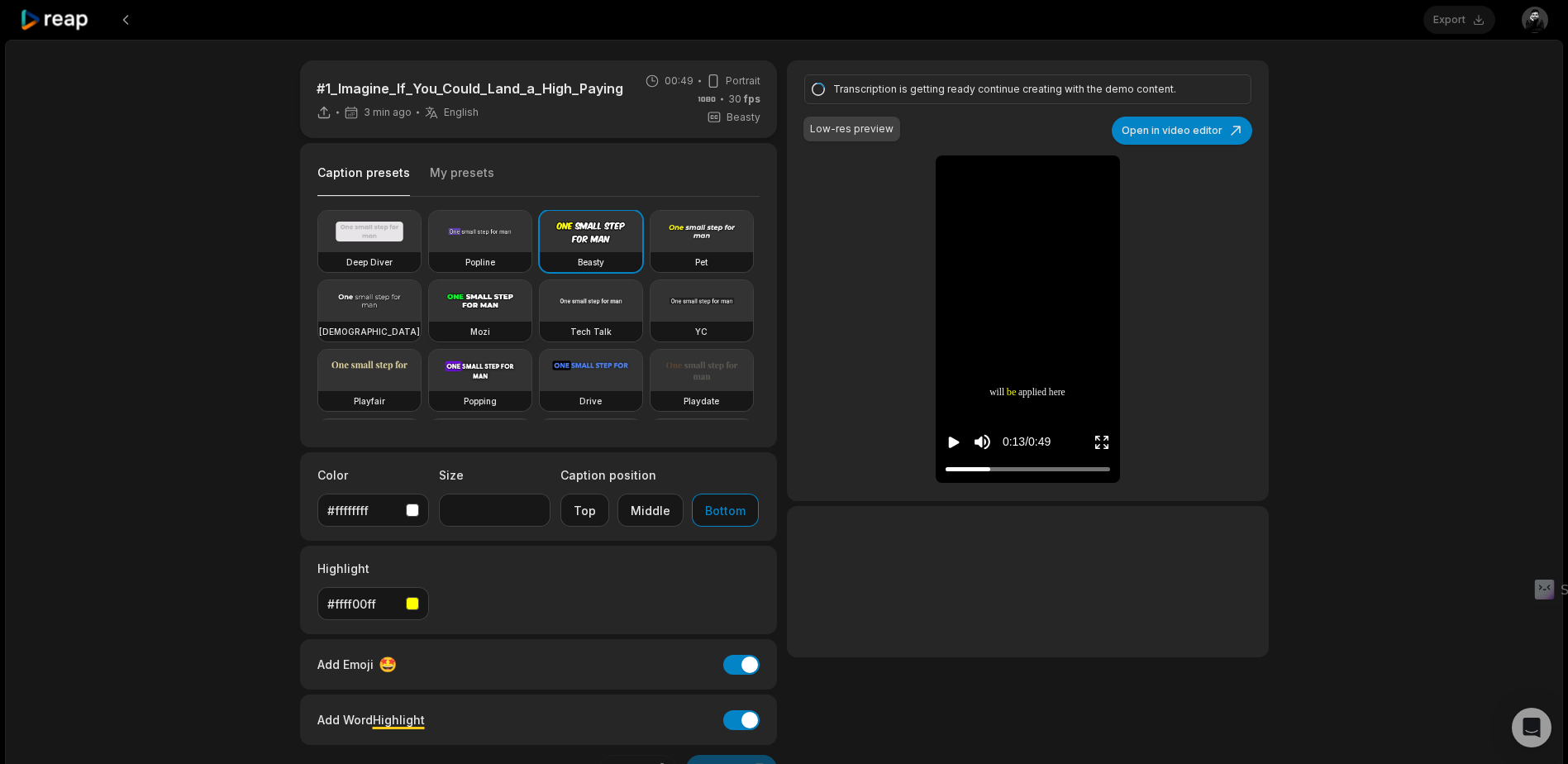
click at [531, 302] on video at bounding box center [480, 300] width 102 height 41
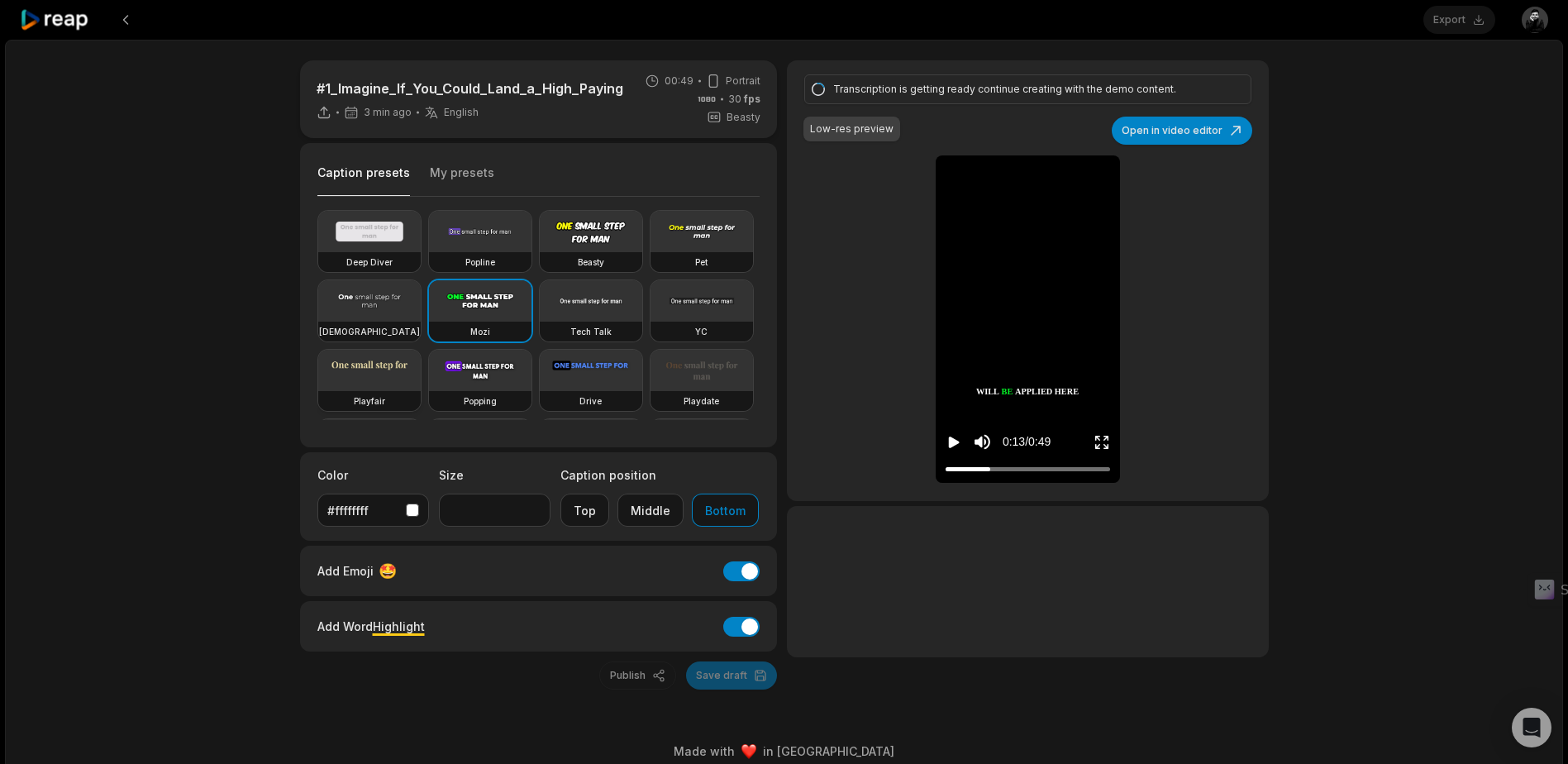
click at [421, 373] on video at bounding box center [370, 369] width 102 height 41
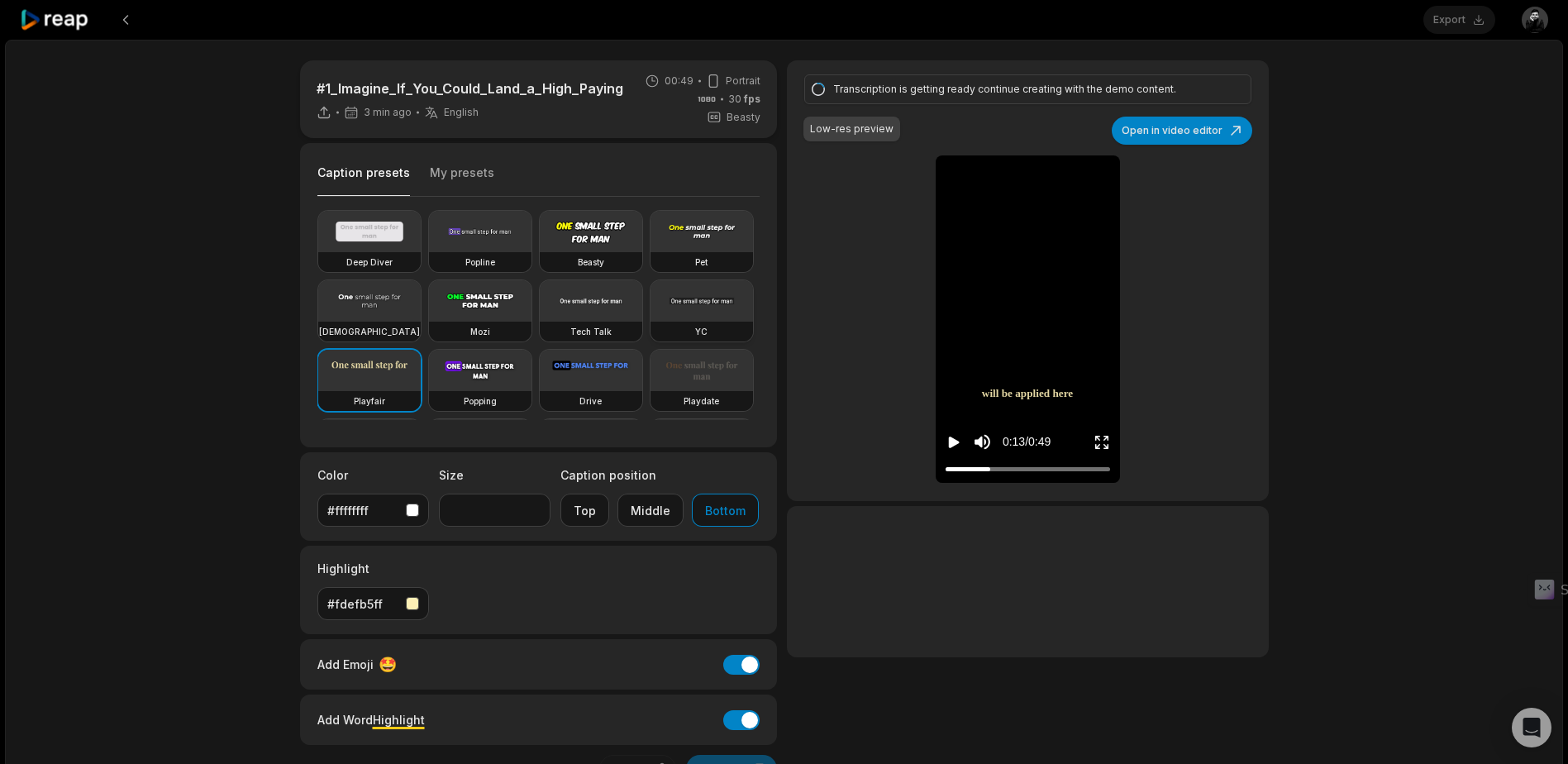
click at [650, 322] on video at bounding box center [701, 300] width 102 height 41
click at [540, 322] on video at bounding box center [591, 300] width 102 height 41
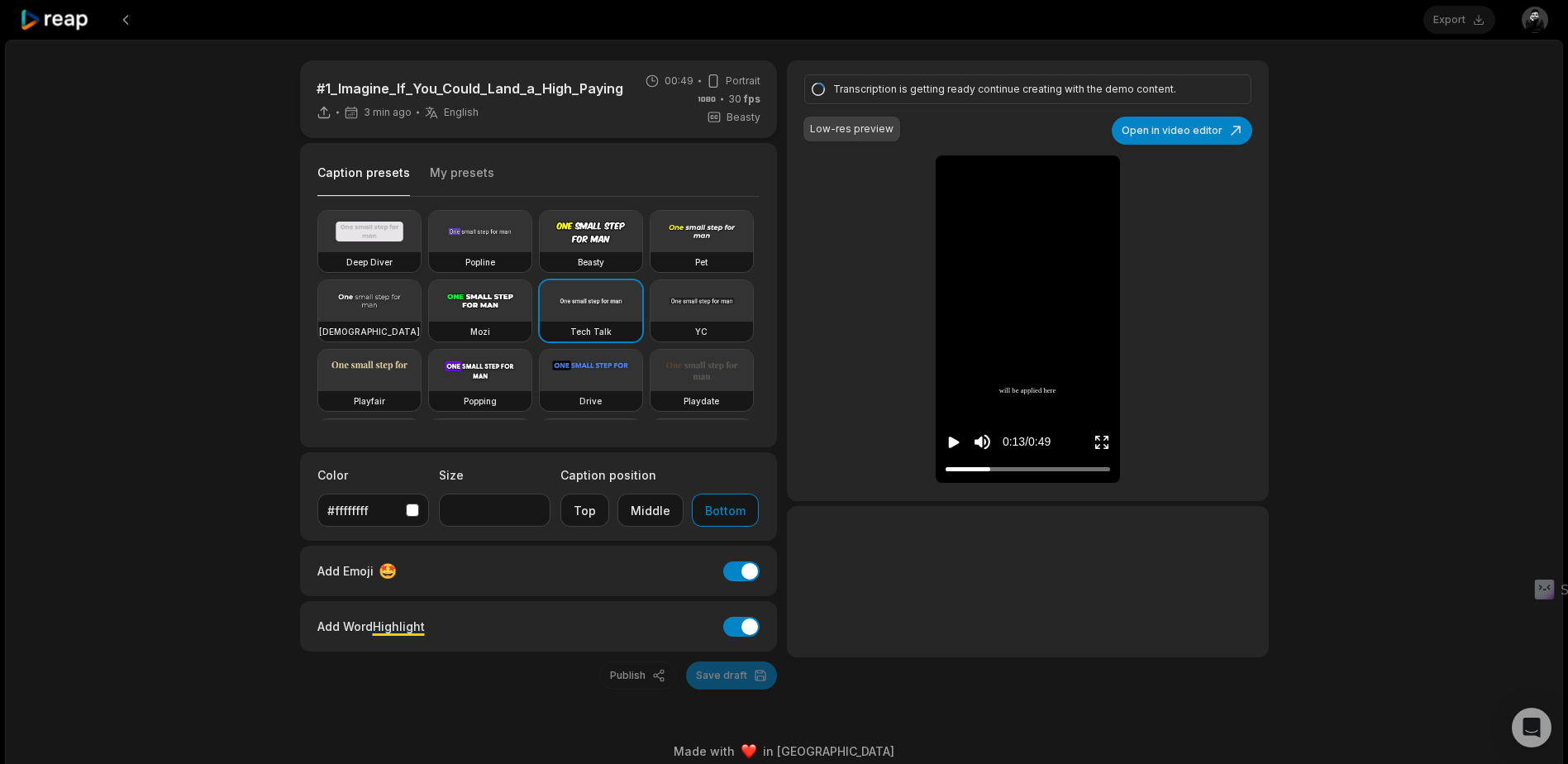
click at [417, 255] on div "Deep Diver" at bounding box center [370, 262] width 102 height 20
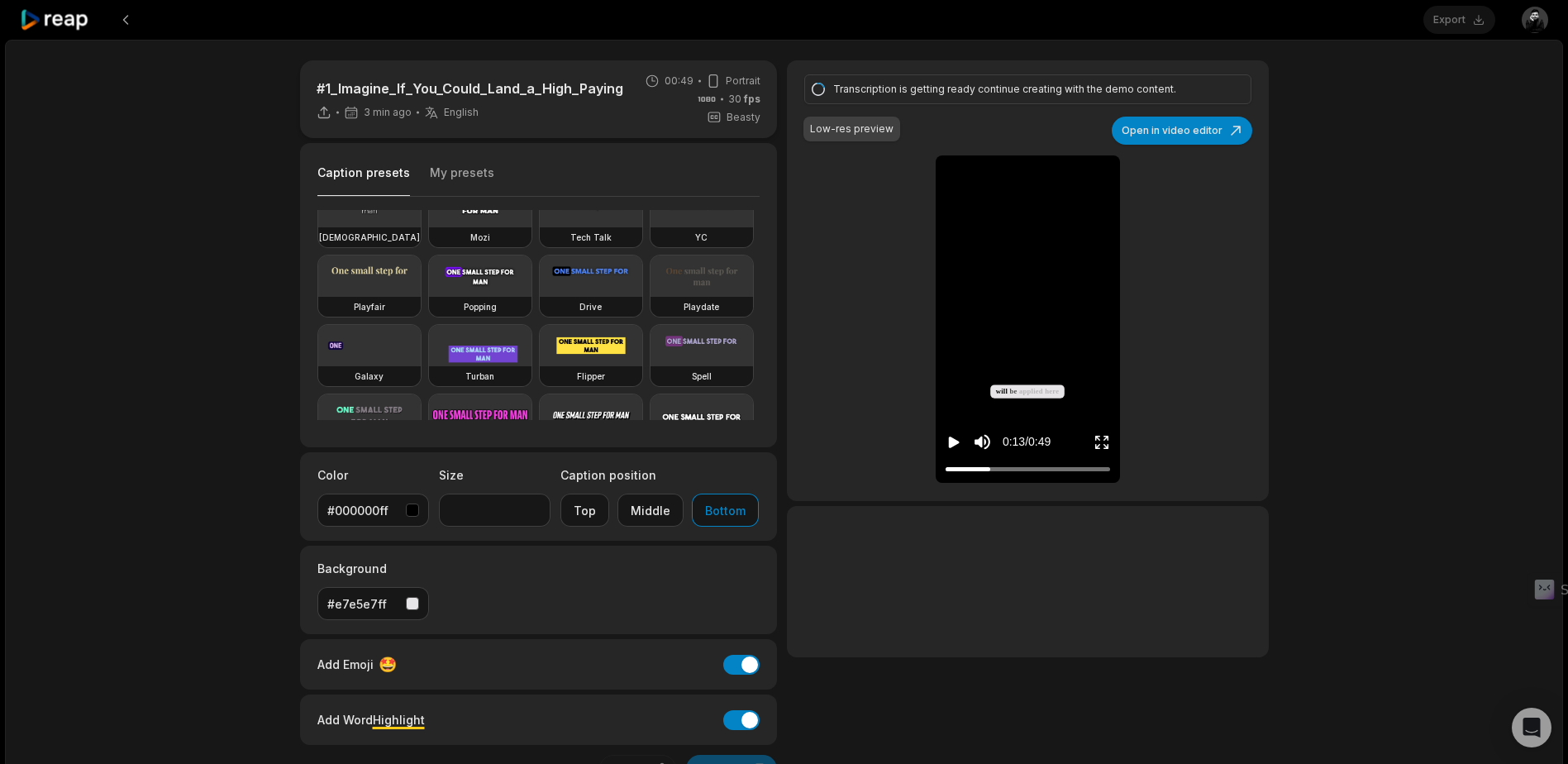
scroll to position [103, 0]
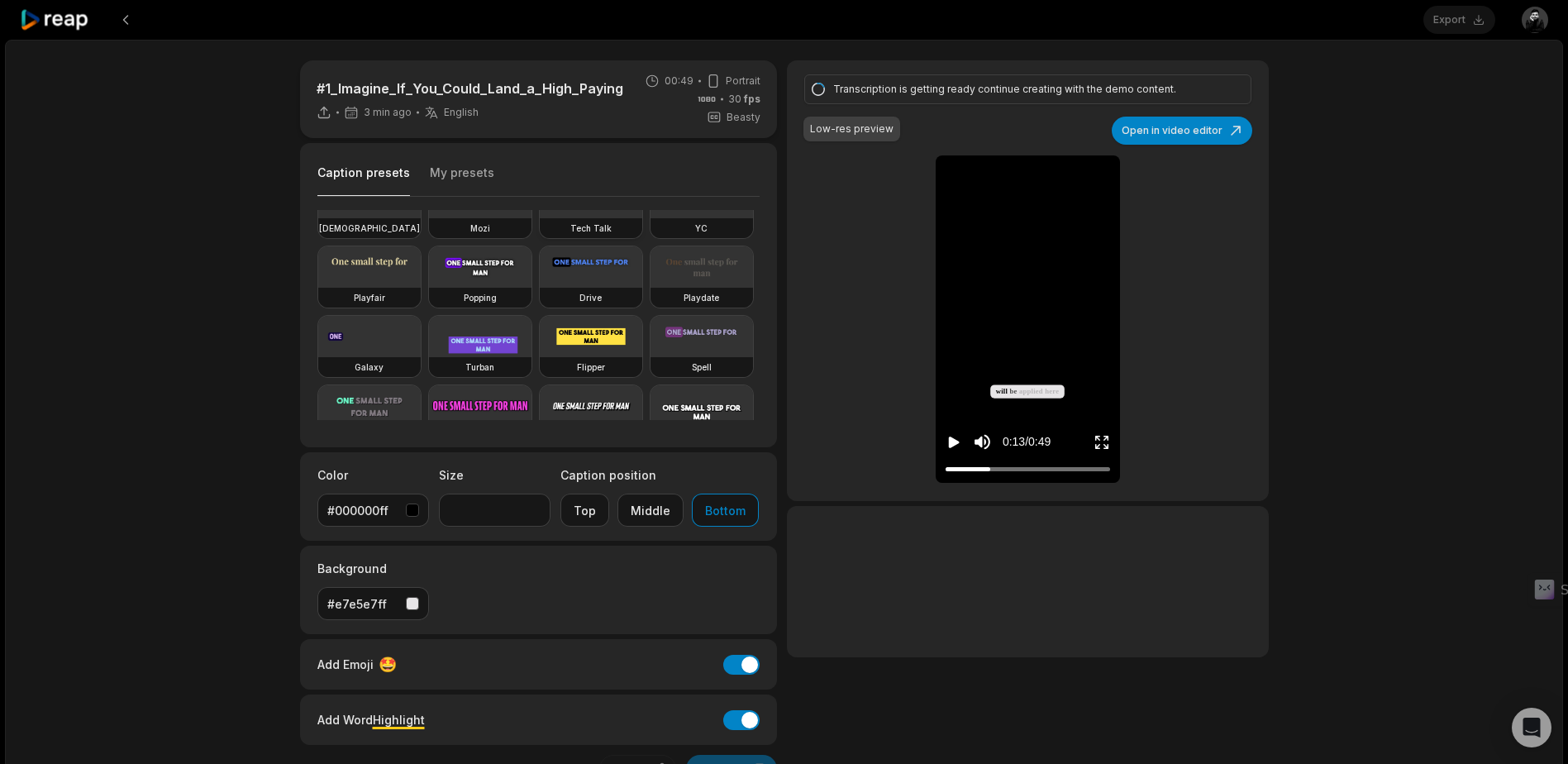
click at [540, 218] on video at bounding box center [591, 197] width 102 height 41
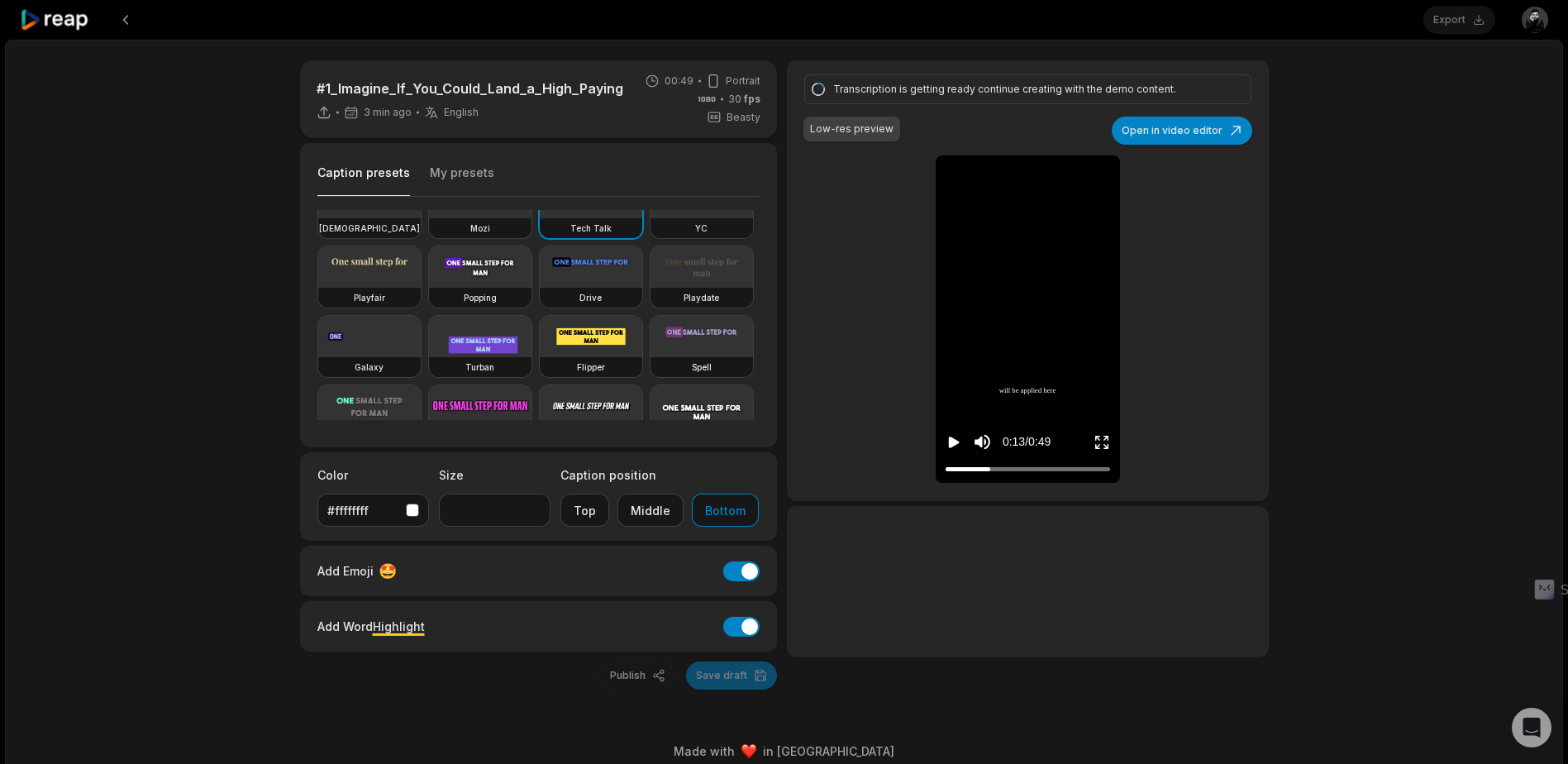
click at [650, 218] on video at bounding box center [701, 197] width 102 height 41
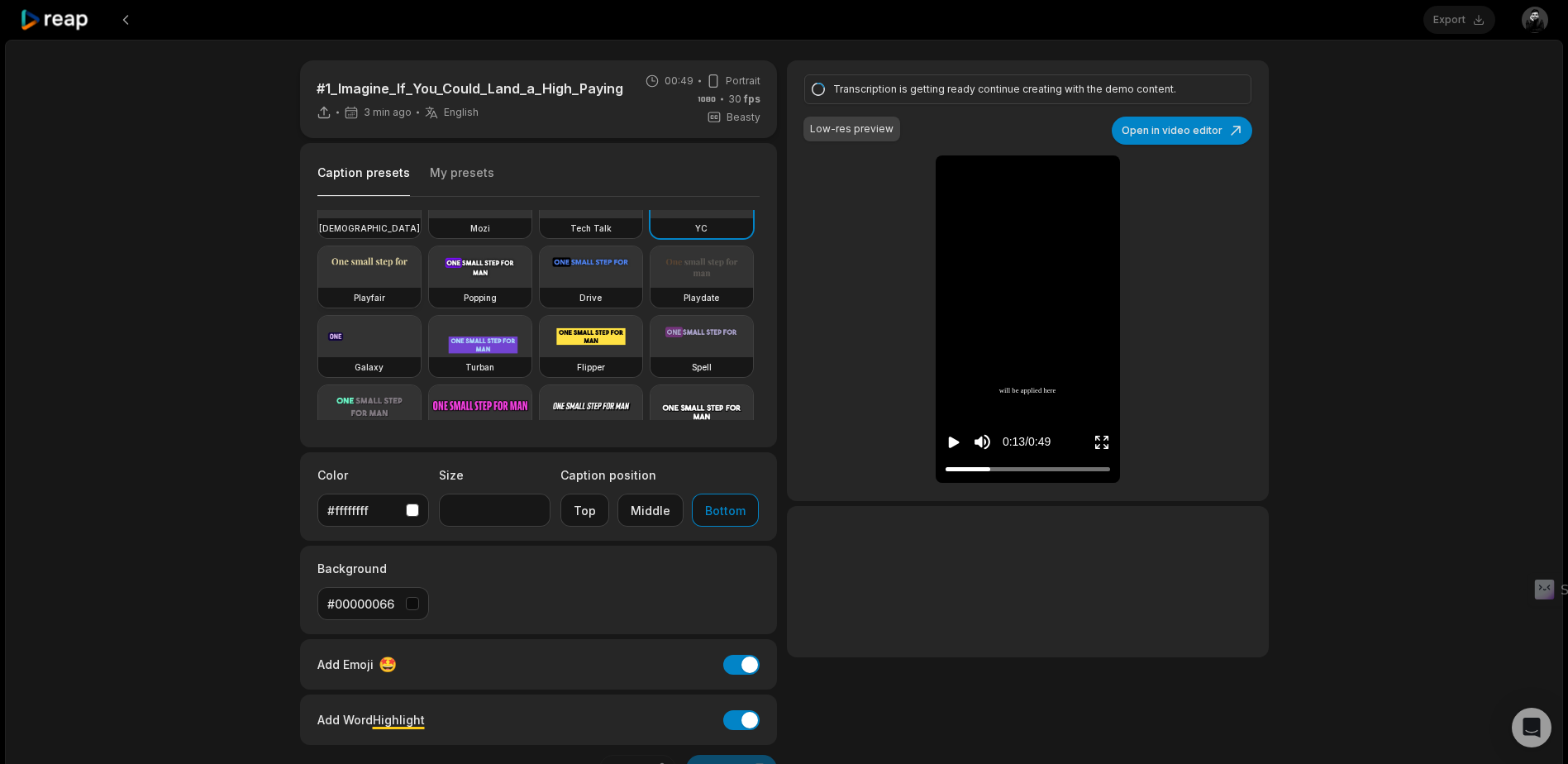
click at [421, 284] on video at bounding box center [370, 266] width 102 height 41
click at [650, 287] on video at bounding box center [701, 266] width 102 height 41
type input "**"
click at [409, 611] on div "#f39237ff" at bounding box center [374, 603] width 92 height 18
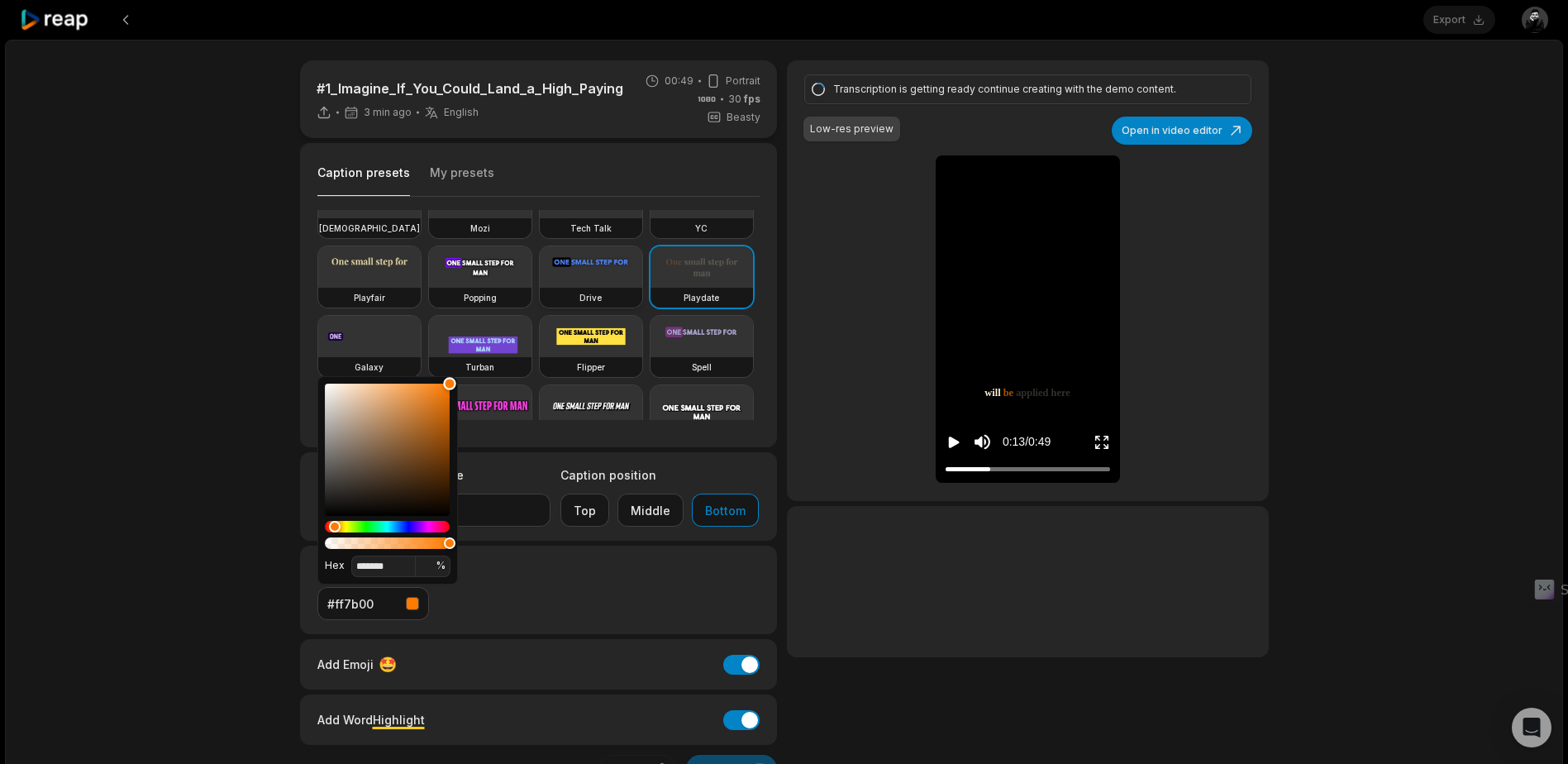
drag, startPoint x: 419, startPoint y: 395, endPoint x: 483, endPoint y: 334, distance: 88.4
click at [485, 332] on body "Export Open user menu #1_Imagine_If_You_Could_Land_a_High_Paying_BIM_Role 3 min…" at bounding box center [784, 382] width 1568 height 764
type input "*******"
click at [333, 525] on div "Hue" at bounding box center [332, 526] width 13 height 13
click at [568, 583] on div "Highlight #ff5b00" at bounding box center [539, 590] width 478 height 89
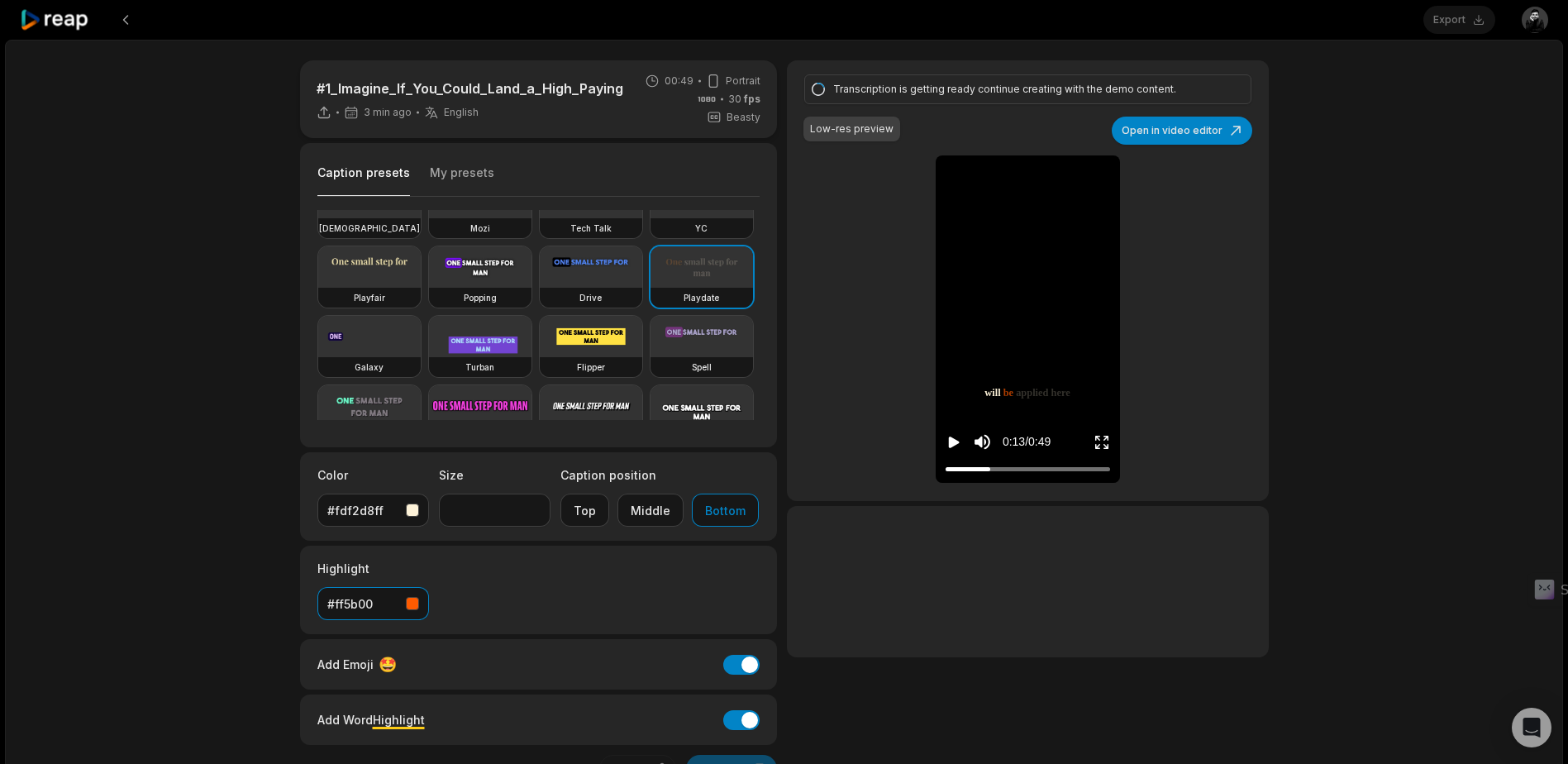
click at [406, 510] on div "button" at bounding box center [412, 510] width 13 height 13
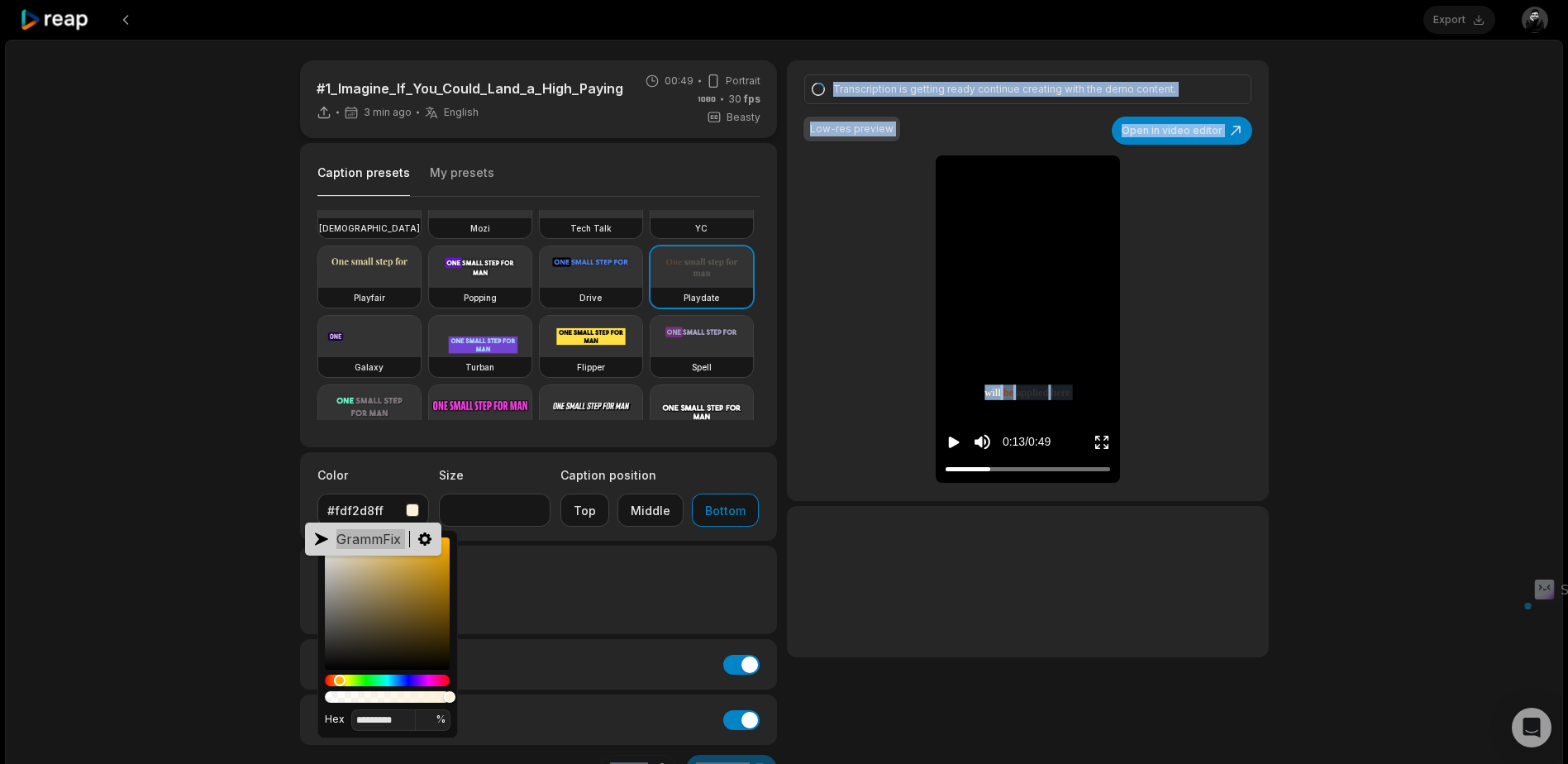
drag, startPoint x: 391, startPoint y: 536, endPoint x: 280, endPoint y: 545, distance: 111.4
click at [280, 545] on body "Export Open user menu #1_Imagine_If_You_Could_Land_a_High_Paying_BIM_Role 3 min…" at bounding box center [784, 382] width 1568 height 764
drag, startPoint x: 280, startPoint y: 545, endPoint x: 344, endPoint y: 561, distance: 66.0
click at [347, 570] on div "Color" at bounding box center [387, 603] width 125 height 132
type input "*******"
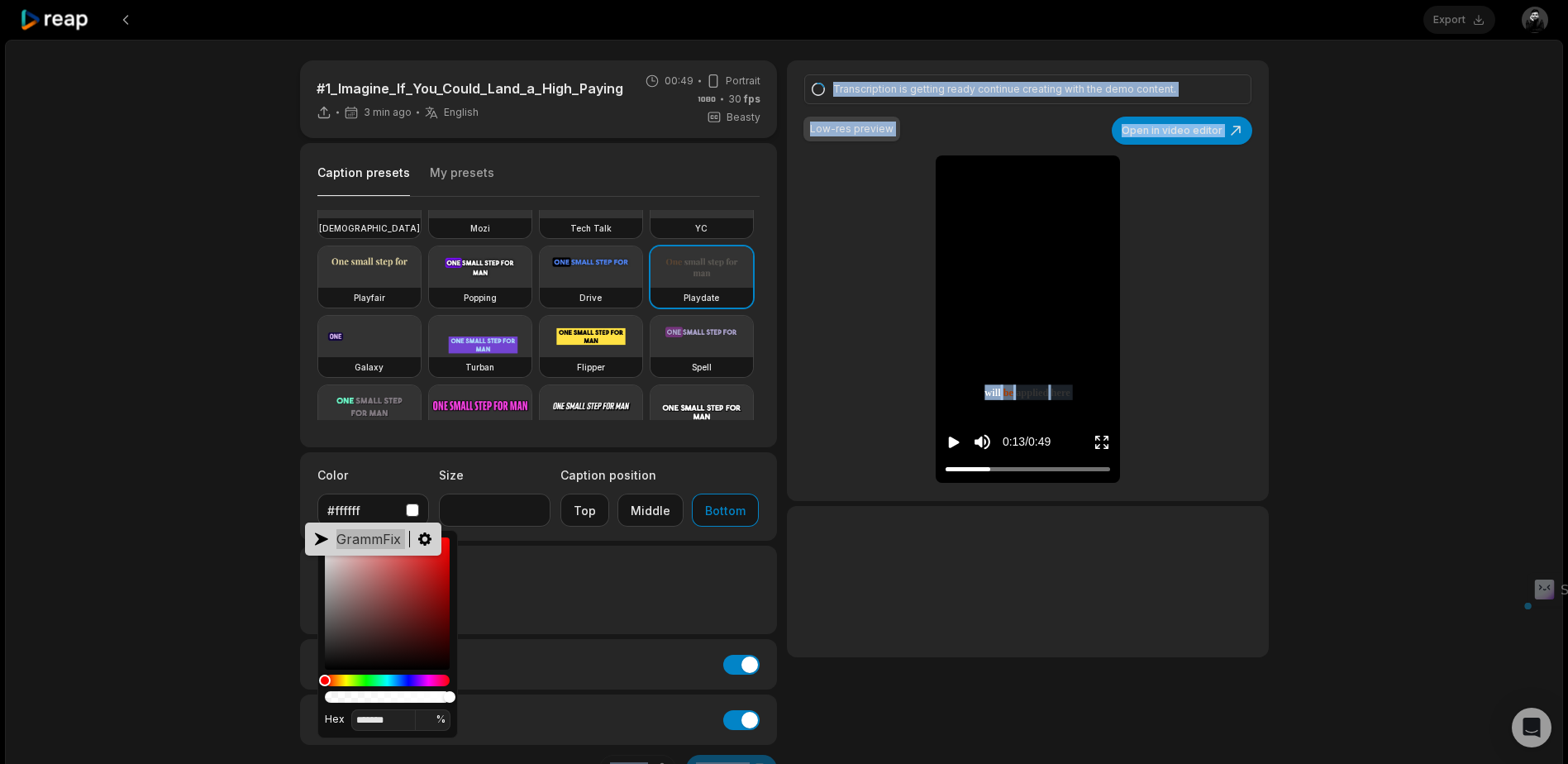
drag, startPoint x: 344, startPoint y: 570, endPoint x: 297, endPoint y: 514, distance: 73.1
click at [297, 514] on body "Export Open user menu #1_Imagine_If_You_Could_Land_a_High_Paying_BIM_Role 3 min…" at bounding box center [784, 382] width 1568 height 764
click at [556, 555] on div "Highlight #ff5b00" at bounding box center [539, 590] width 478 height 89
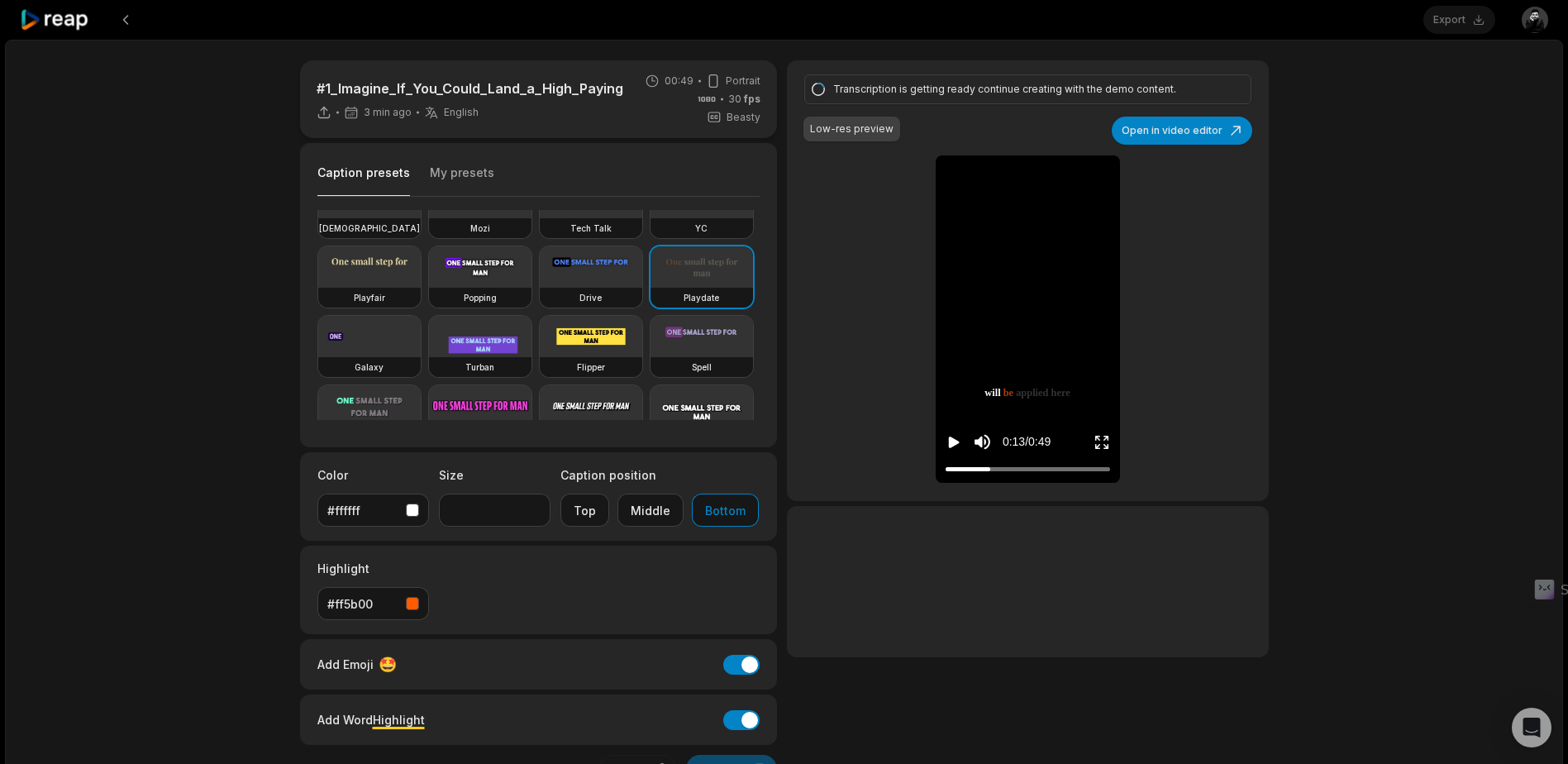
click at [947, 436] on icon "Play video" at bounding box center [955, 442] width 17 height 17
click at [947, 439] on icon "Pause video" at bounding box center [955, 442] width 17 height 17
type input "**"
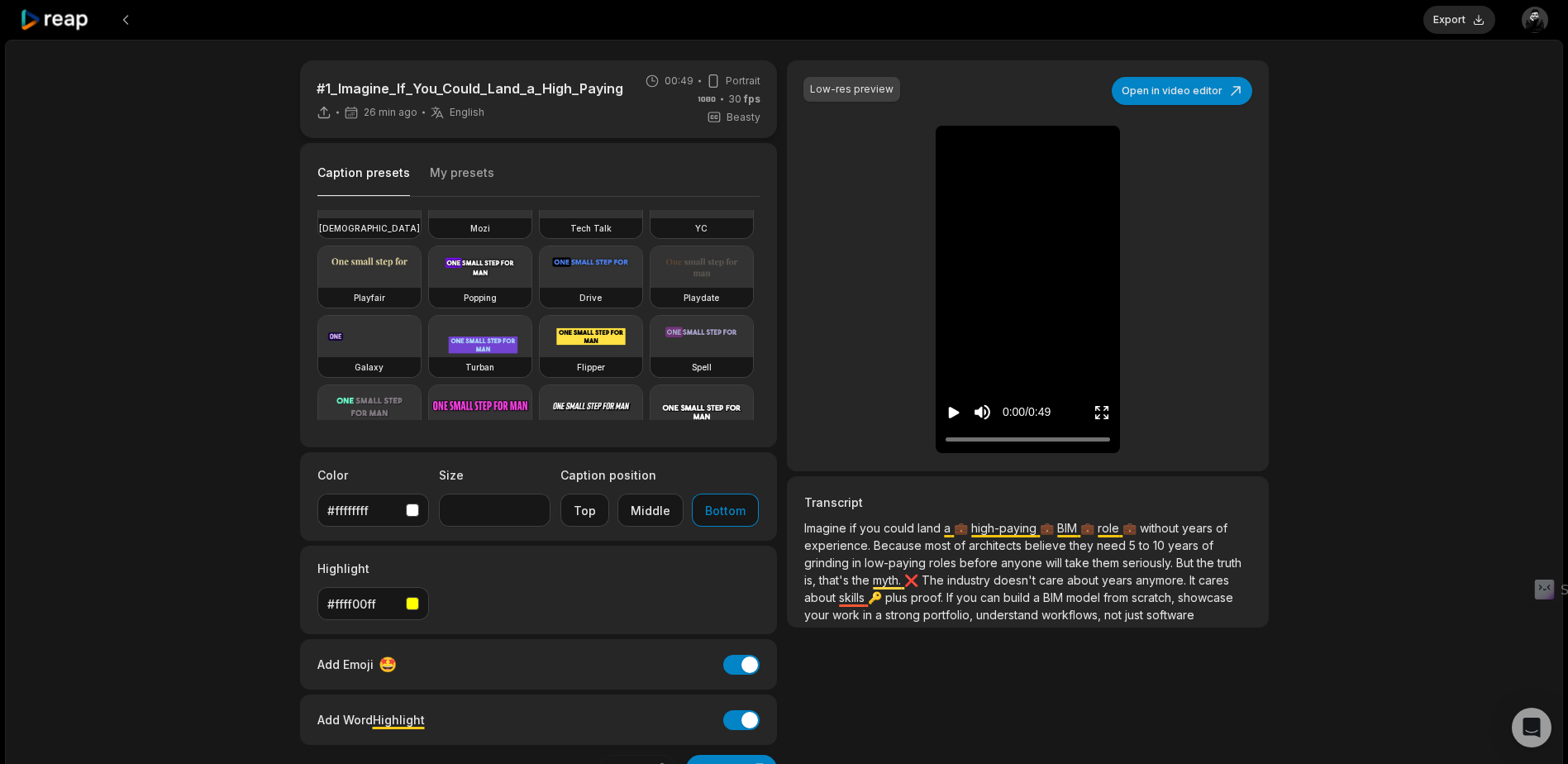
drag, startPoint x: 973, startPoint y: 441, endPoint x: 921, endPoint y: 437, distance: 52.2
click at [921, 437] on div "Low-res preview Open in video editor Imagine Imagine if if you you could could …" at bounding box center [1027, 266] width 481 height 410
click at [954, 416] on icon "Play video" at bounding box center [955, 412] width 17 height 17
click at [63, 21] on icon at bounding box center [55, 20] width 70 height 23
